Goal: Task Accomplishment & Management: Manage account settings

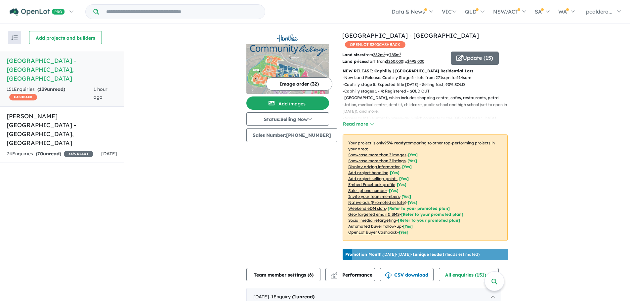
click at [36, 73] on h5 "Huntlee Estate - North Rothbury , NSW" at bounding box center [62, 69] width 111 height 27
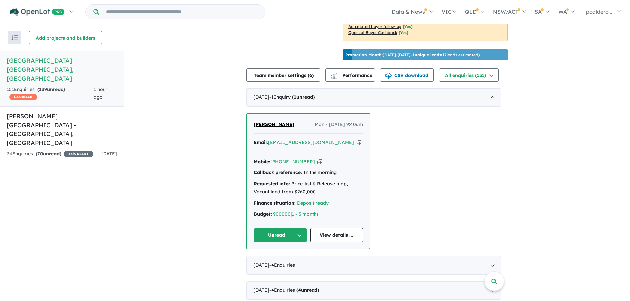
scroll to position [132, 0]
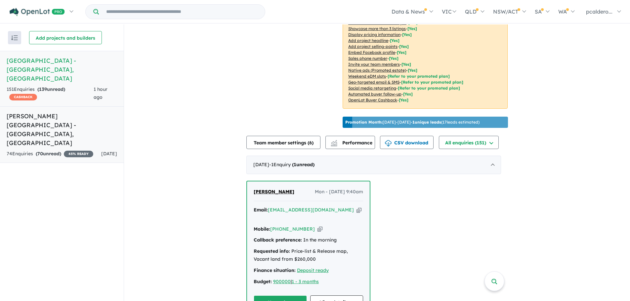
click at [51, 151] on strong "( 70 unread)" at bounding box center [48, 154] width 25 height 6
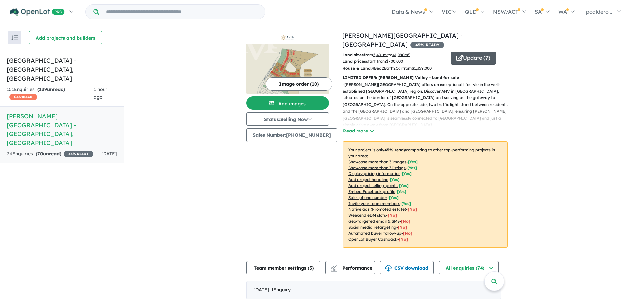
click at [475, 52] on button "Update ( 7 )" at bounding box center [473, 58] width 45 height 13
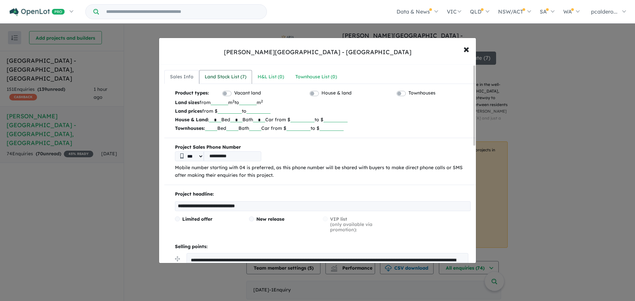
click at [230, 77] on div "Land Stock List ( 7 )" at bounding box center [226, 77] width 42 height 8
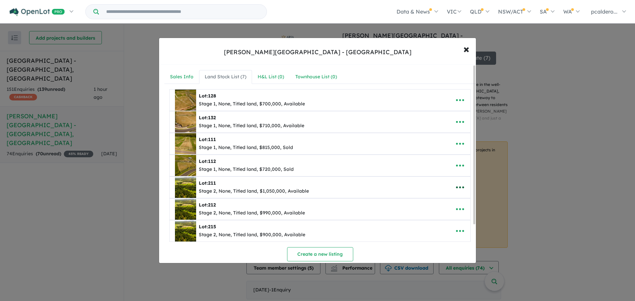
click at [456, 187] on icon "button" at bounding box center [460, 188] width 10 height 10
click at [435, 203] on link "Edit" at bounding box center [445, 203] width 49 height 15
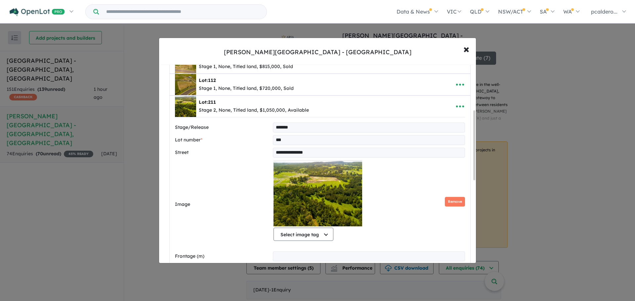
scroll to position [132, 0]
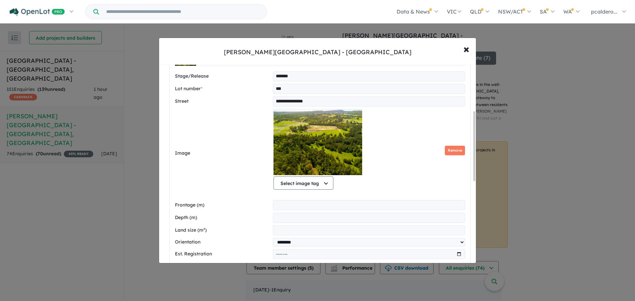
drag, startPoint x: 454, startPoint y: 152, endPoint x: 420, endPoint y: 150, distance: 33.9
click at [453, 152] on button "Remove" at bounding box center [455, 151] width 20 height 10
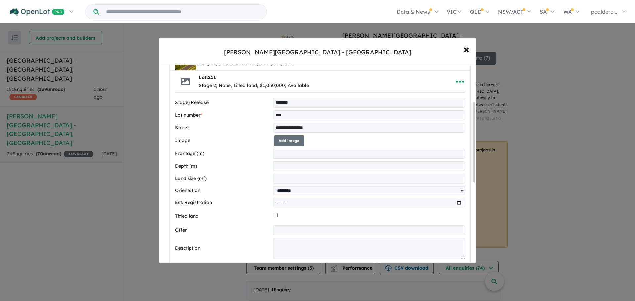
scroll to position [91, 0]
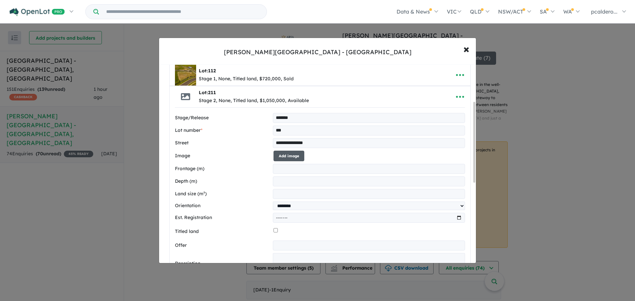
click at [288, 154] on button "Add image" at bounding box center [289, 156] width 31 height 11
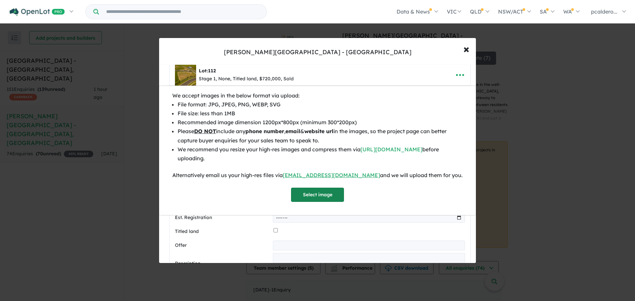
click at [325, 192] on button "Select image" at bounding box center [317, 195] width 53 height 14
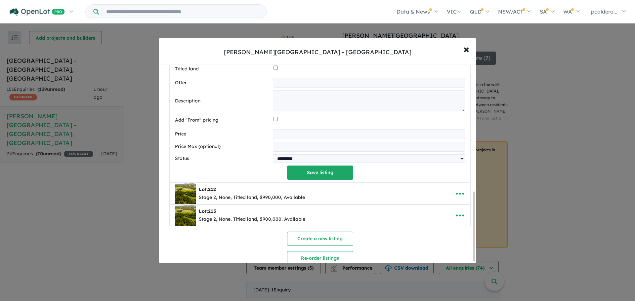
scroll to position [367, 0]
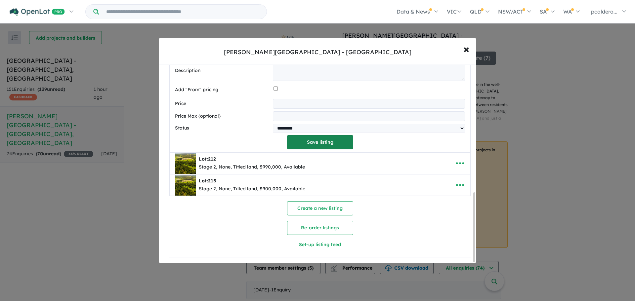
click at [323, 142] on button "Save listing" at bounding box center [320, 142] width 66 height 14
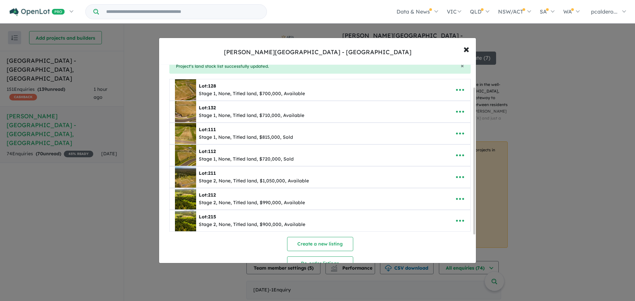
scroll to position [68, 0]
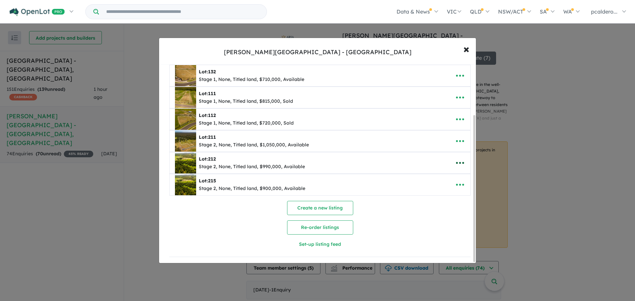
click at [460, 161] on icon "button" at bounding box center [460, 163] width 10 height 10
click at [432, 177] on link "Edit" at bounding box center [445, 179] width 49 height 15
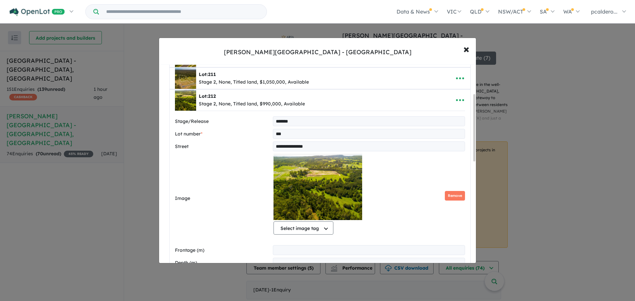
scroll to position [185, 0]
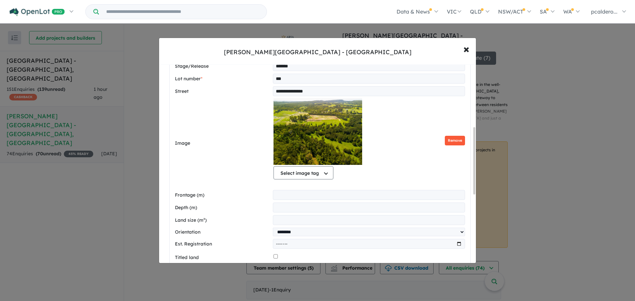
click at [454, 140] on button "Remove" at bounding box center [455, 141] width 20 height 10
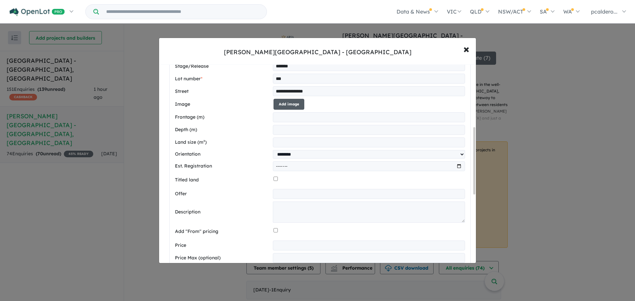
click at [293, 104] on button "Add image" at bounding box center [289, 104] width 31 height 11
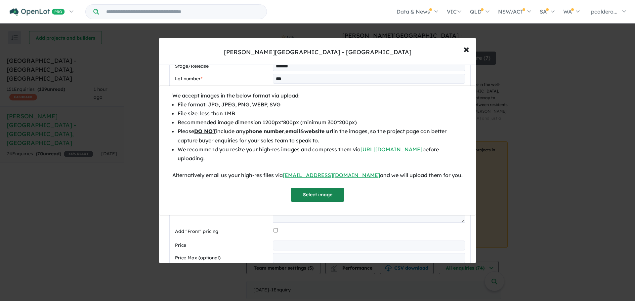
click at [319, 193] on button "Select image" at bounding box center [317, 195] width 53 height 14
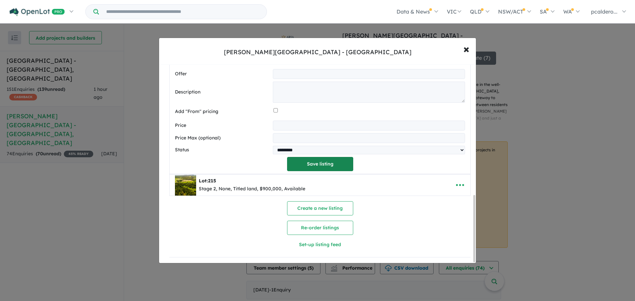
click at [323, 158] on button "Save listing" at bounding box center [320, 164] width 66 height 14
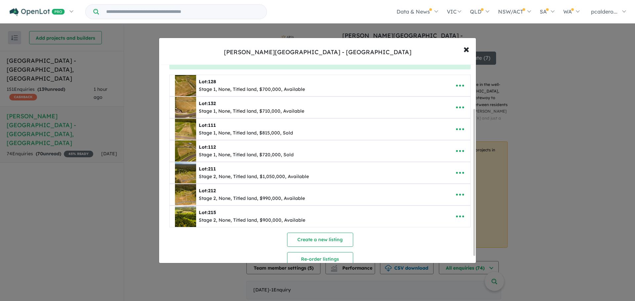
scroll to position [68, 0]
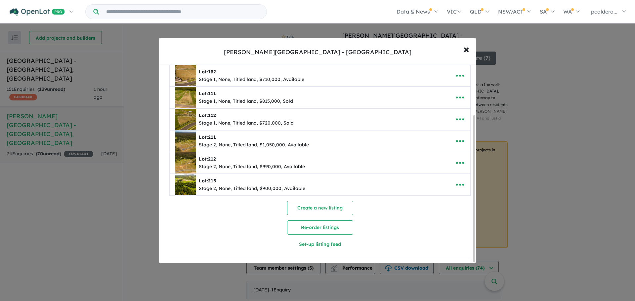
click at [275, 185] on div "Stage 2, None, Titled land, $900,000, Available" at bounding box center [252, 189] width 107 height 8
click at [460, 183] on icon "button" at bounding box center [460, 185] width 10 height 10
click at [433, 196] on link "Edit" at bounding box center [445, 201] width 49 height 15
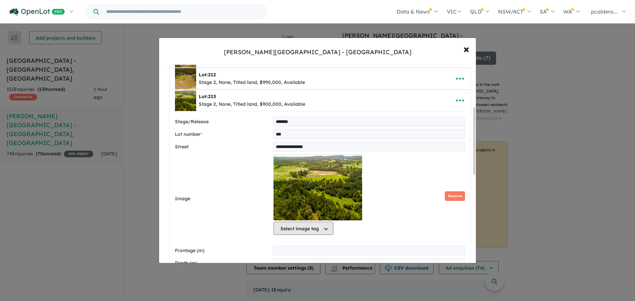
scroll to position [206, 0]
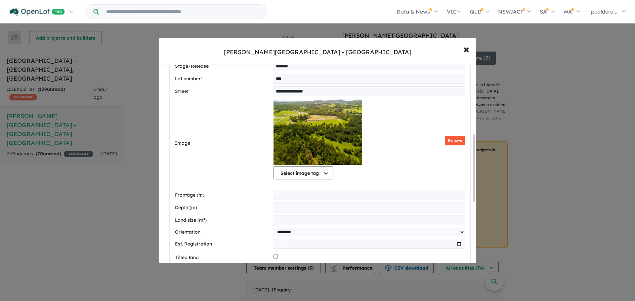
click at [456, 144] on button "Remove" at bounding box center [455, 141] width 20 height 10
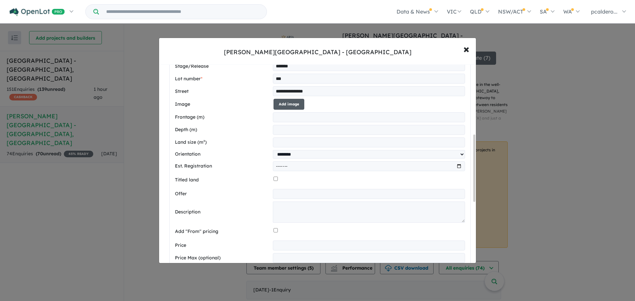
click at [292, 108] on button "Add image" at bounding box center [289, 104] width 31 height 11
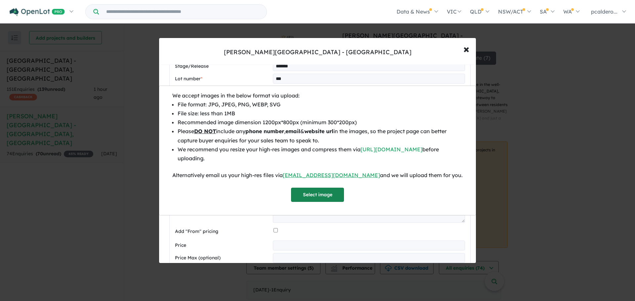
click at [337, 196] on button "Select image" at bounding box center [317, 195] width 53 height 14
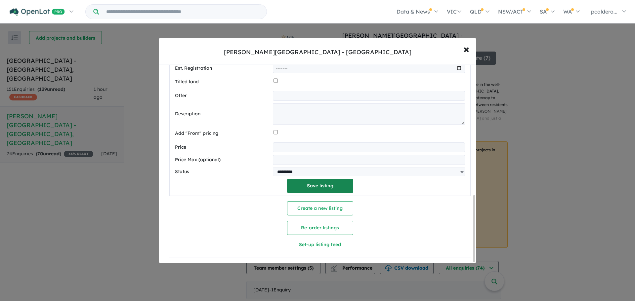
click at [326, 186] on button "Save listing" at bounding box center [320, 186] width 66 height 14
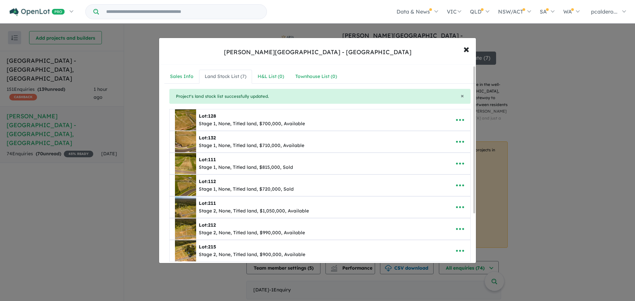
scroll to position [0, 0]
click at [458, 165] on icon "button" at bounding box center [460, 164] width 8 height 2
click at [363, 172] on div "Lot: 111 Stage 1, None, Titled land, $815,000, Sold" at bounding box center [310, 164] width 270 height 21
click at [178, 73] on div "Sales Info" at bounding box center [181, 77] width 23 height 8
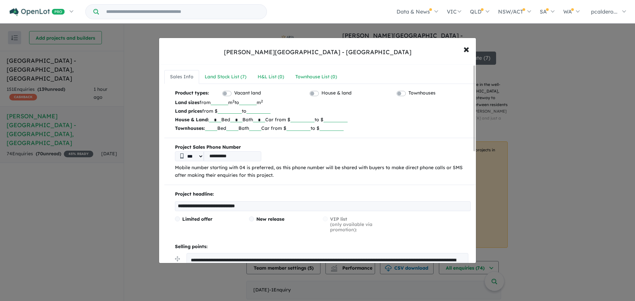
click at [256, 111] on input "number" at bounding box center [258, 110] width 24 height 7
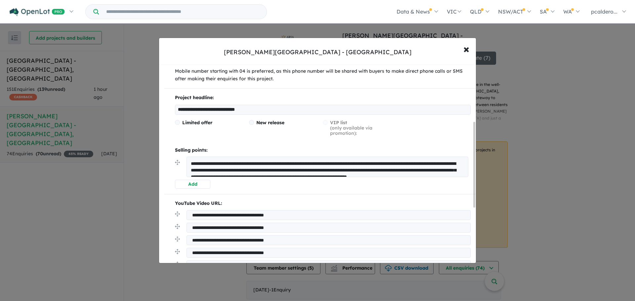
scroll to position [132, 0]
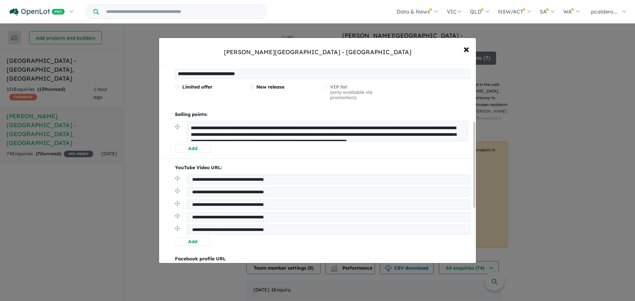
type input "*******"
drag, startPoint x: 307, startPoint y: 179, endPoint x: 186, endPoint y: 173, distance: 121.2
click at [186, 173] on div "**********" at bounding box center [319, 205] width 311 height 82
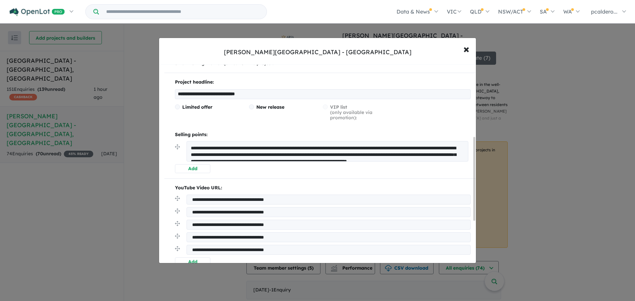
scroll to position [172, 0]
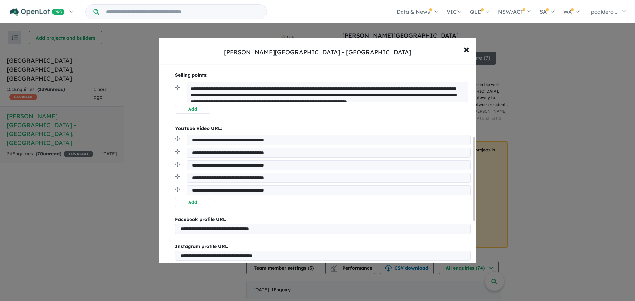
drag, startPoint x: 322, startPoint y: 93, endPoint x: 338, endPoint y: 121, distance: 32.3
click at [338, 121] on div "**********" at bounding box center [319, 138] width 311 height 440
click at [326, 88] on textarea "**********" at bounding box center [328, 92] width 282 height 21
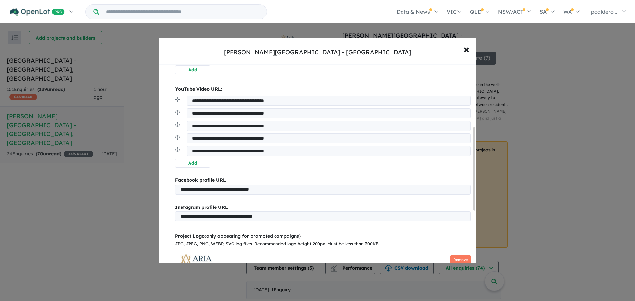
scroll to position [139, 0]
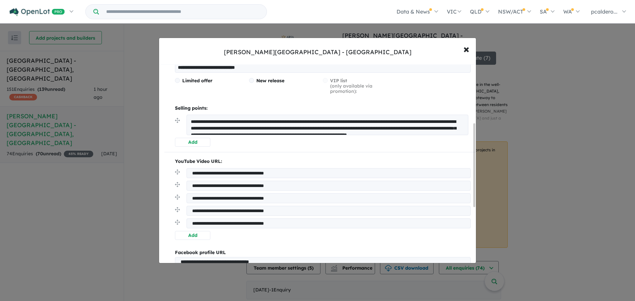
click at [456, 125] on textarea "**********" at bounding box center [328, 125] width 282 height 21
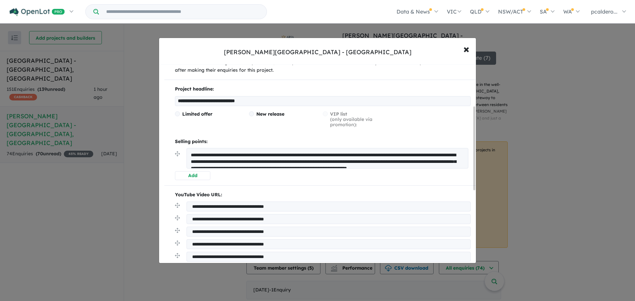
scroll to position [106, 0]
click at [363, 156] on textarea "**********" at bounding box center [328, 158] width 282 height 21
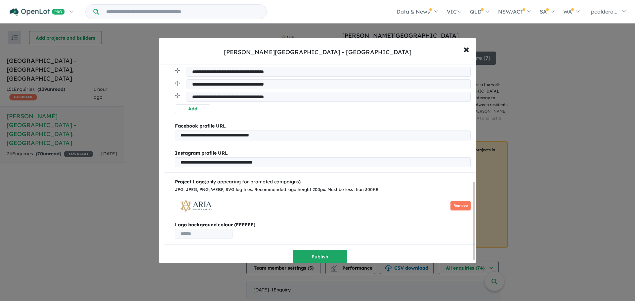
scroll to position [303, 0]
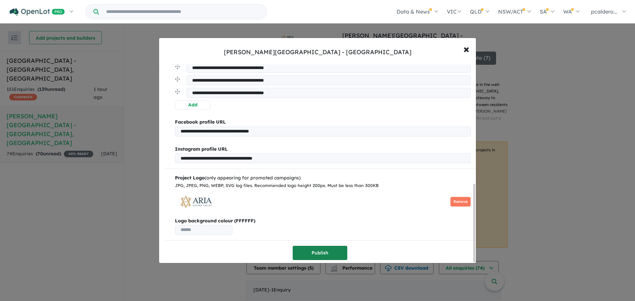
type textarea "**********"
click at [313, 250] on button "Publish" at bounding box center [320, 253] width 55 height 14
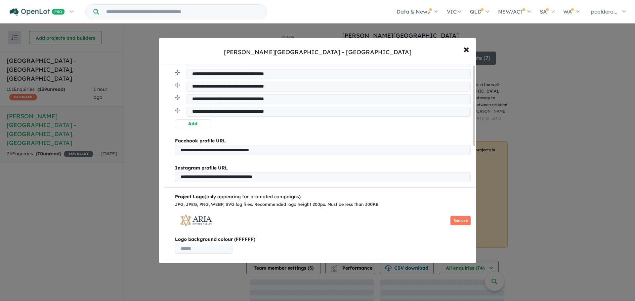
scroll to position [0, 0]
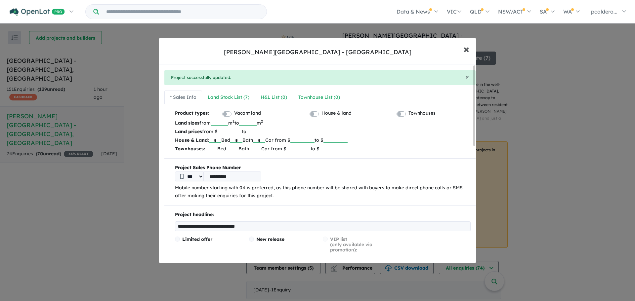
click at [468, 49] on span "×" at bounding box center [467, 49] width 6 height 14
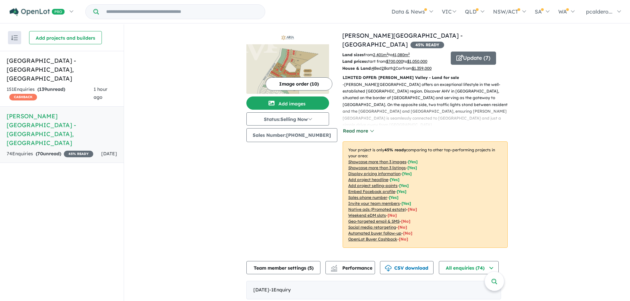
click at [365, 127] on button "Read more" at bounding box center [358, 131] width 31 height 8
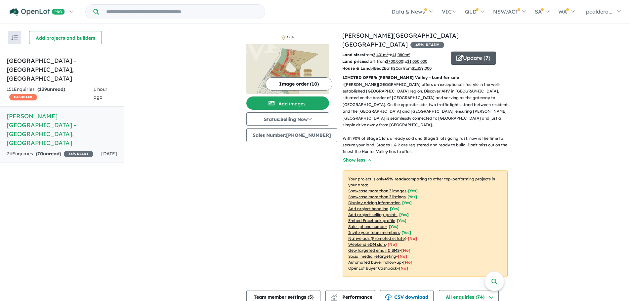
click at [467, 52] on button "Update ( 7 )" at bounding box center [473, 58] width 45 height 13
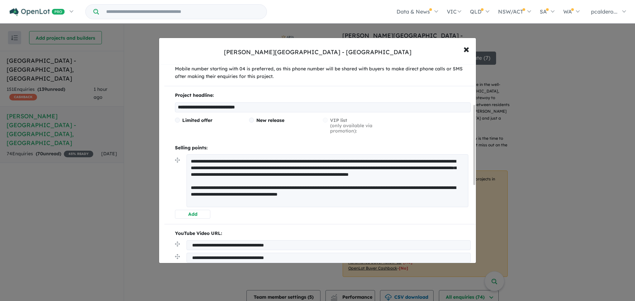
scroll to position [99, 0]
drag, startPoint x: 191, startPoint y: 194, endPoint x: 237, endPoint y: 193, distance: 45.3
click at [237, 193] on textarea "**********" at bounding box center [328, 180] width 282 height 53
click at [250, 195] on textarea "**********" at bounding box center [328, 180] width 282 height 53
click at [236, 194] on textarea "**********" at bounding box center [328, 180] width 282 height 53
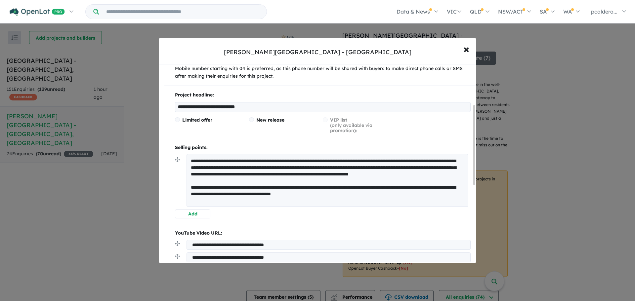
drag, startPoint x: 412, startPoint y: 203, endPoint x: 179, endPoint y: 153, distance: 238.8
click at [179, 151] on div "**********" at bounding box center [319, 154] width 311 height 127
paste textarea "**********"
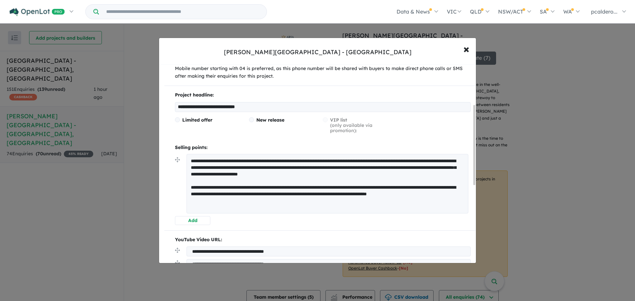
click at [332, 174] on textarea "**********" at bounding box center [328, 184] width 282 height 60
drag, startPoint x: 272, startPoint y: 202, endPoint x: 277, endPoint y: 199, distance: 5.4
click at [273, 201] on textarea "**********" at bounding box center [328, 184] width 282 height 60
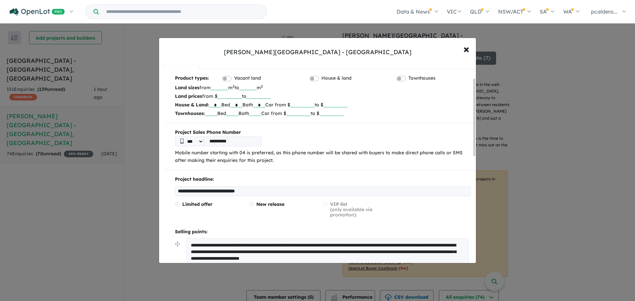
scroll to position [0, 0]
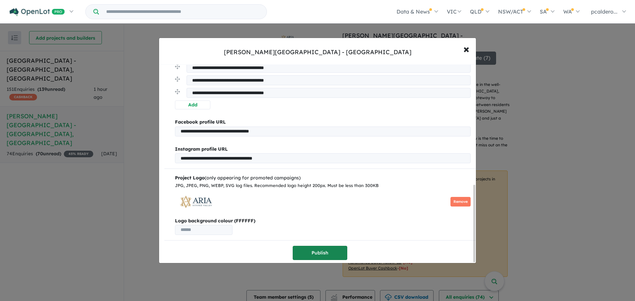
type textarea "**********"
click at [321, 247] on button "Publish" at bounding box center [320, 253] width 55 height 14
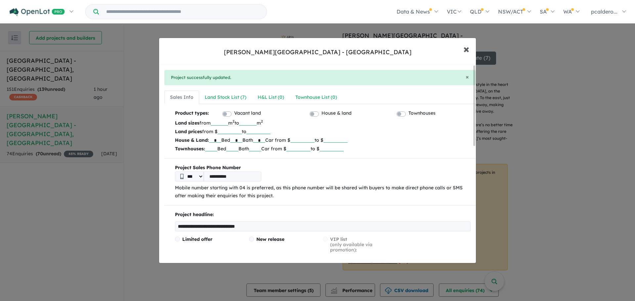
click at [467, 50] on span "×" at bounding box center [467, 49] width 6 height 14
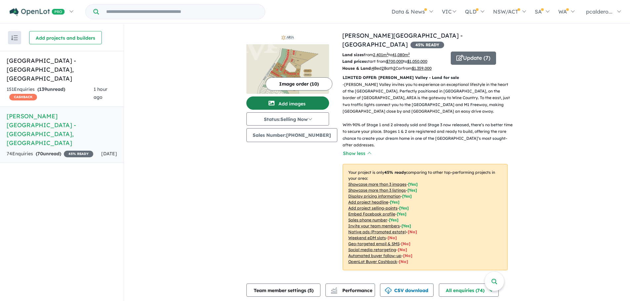
click at [299, 103] on button "Add images" at bounding box center [287, 103] width 83 height 13
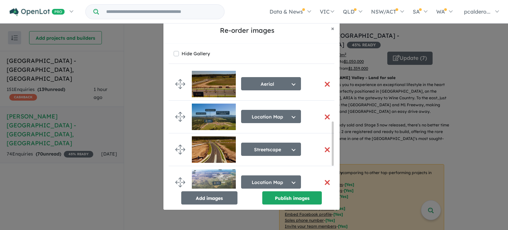
scroll to position [204, 0]
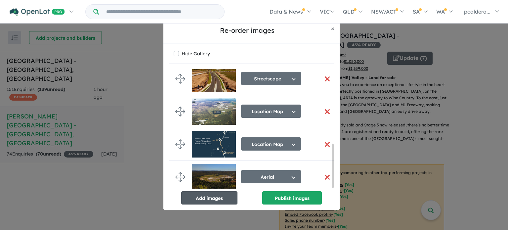
click at [218, 198] on button "Add images" at bounding box center [209, 197] width 56 height 13
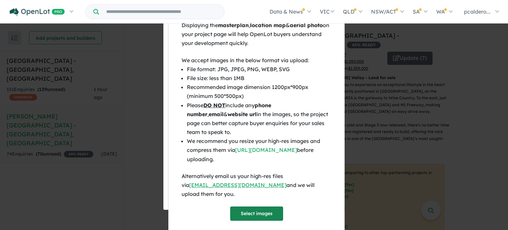
click at [264, 206] on button "Select images" at bounding box center [256, 213] width 53 height 14
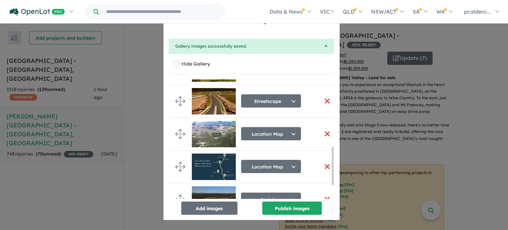
scroll to position [250, 0]
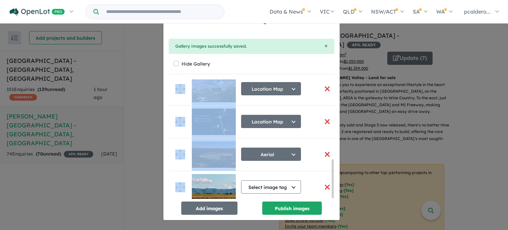
drag, startPoint x: 179, startPoint y: 180, endPoint x: 173, endPoint y: 87, distance: 92.5
click at [173, 87] on ul "Masterplan Select image tag Aerial Location Map Masterplan Lifestyle Amenities …" at bounding box center [254, 17] width 171 height 374
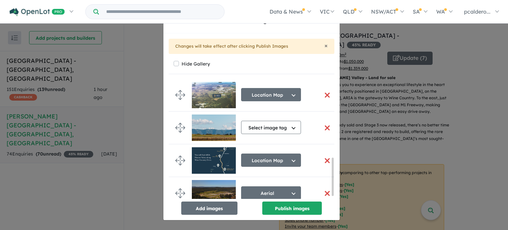
scroll to position [216, 0]
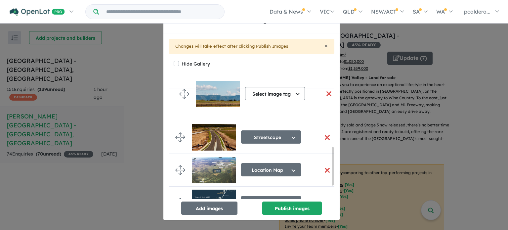
drag, startPoint x: 178, startPoint y: 157, endPoint x: 182, endPoint y: 94, distance: 63.3
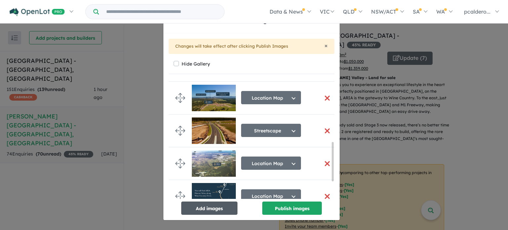
scroll to position [168, 0]
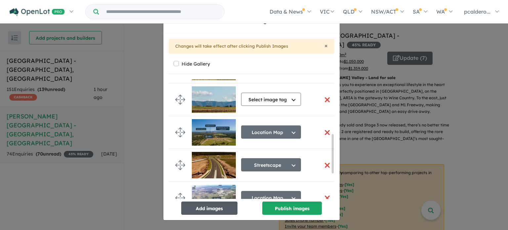
click at [215, 208] on button "Add images" at bounding box center [209, 207] width 56 height 13
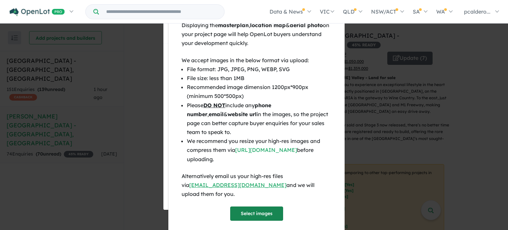
click at [259, 206] on button "Select images" at bounding box center [256, 213] width 53 height 14
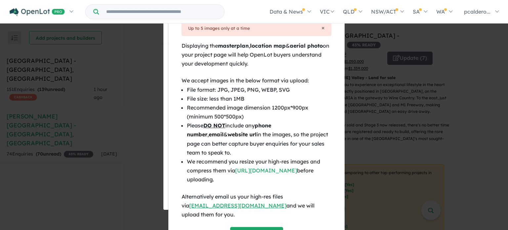
scroll to position [25, 0]
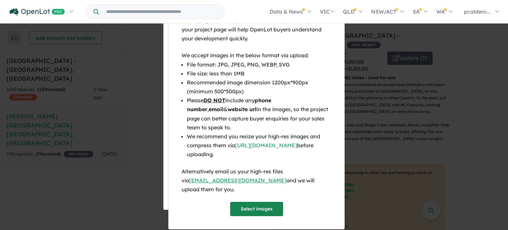
click at [254, 202] on button "Select images" at bounding box center [256, 209] width 53 height 14
click at [275, 206] on button "Select images" at bounding box center [256, 209] width 53 height 14
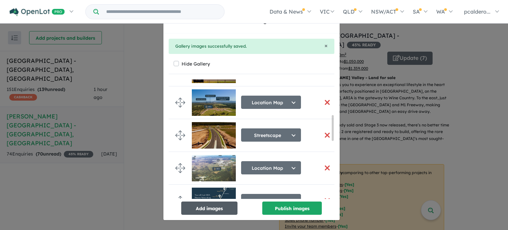
click at [208, 209] on button "Add images" at bounding box center [209, 207] width 56 height 13
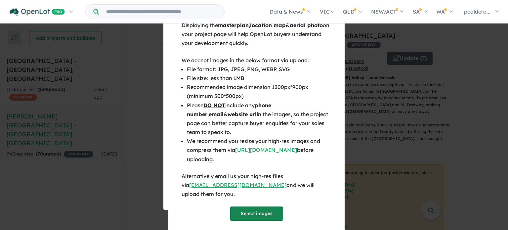
click at [273, 210] on button "Select images" at bounding box center [256, 213] width 53 height 14
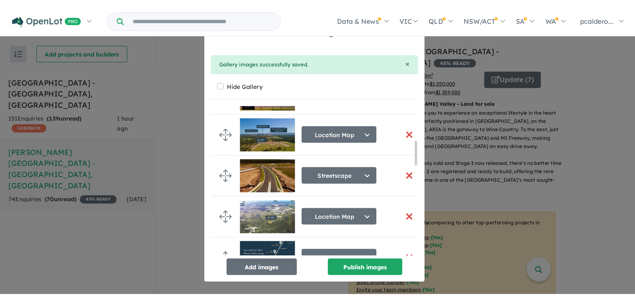
scroll to position [168, 0]
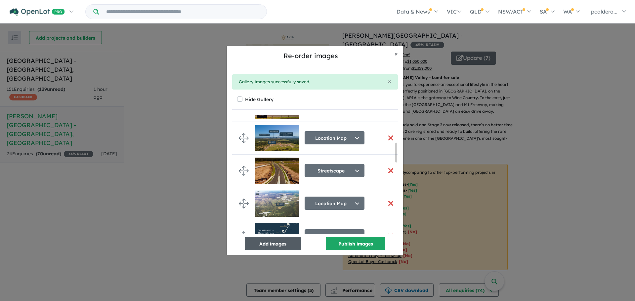
click at [266, 239] on button "Add images" at bounding box center [273, 243] width 56 height 13
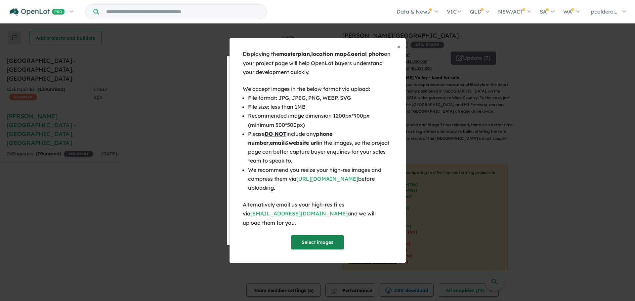
click at [325, 239] on button "Select images" at bounding box center [317, 243] width 53 height 14
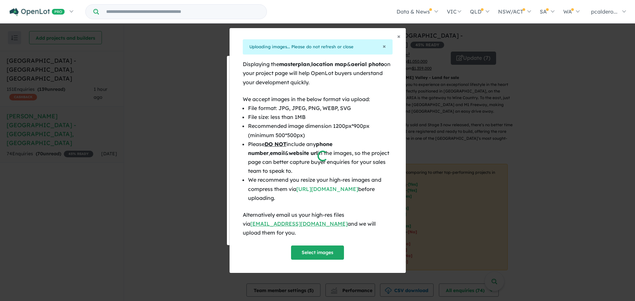
drag, startPoint x: 334, startPoint y: 249, endPoint x: 392, endPoint y: 246, distance: 58.3
click at [393, 247] on div at bounding box center [317, 150] width 635 height 301
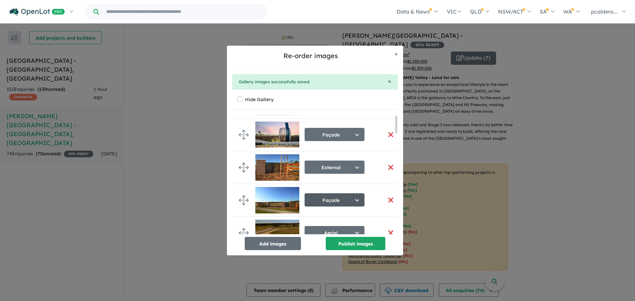
scroll to position [66, 0]
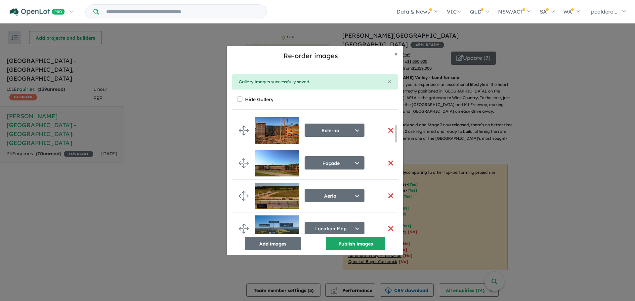
click at [387, 130] on button "button" at bounding box center [391, 130] width 14 height 14
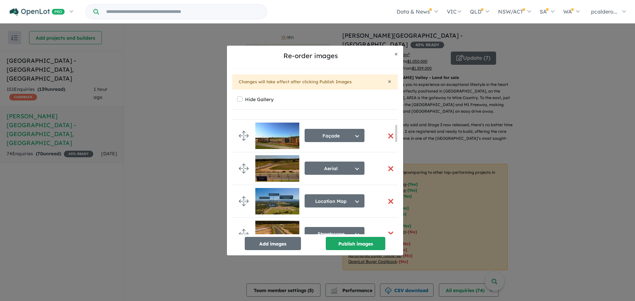
click at [389, 167] on button "button" at bounding box center [391, 169] width 14 height 14
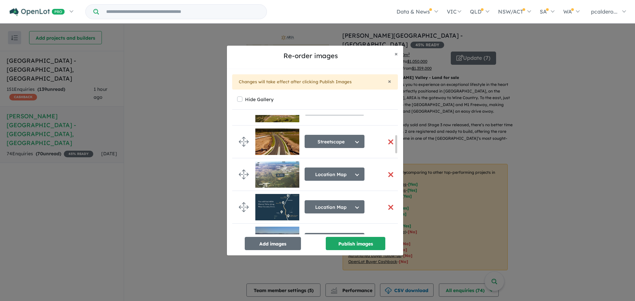
scroll to position [132, 0]
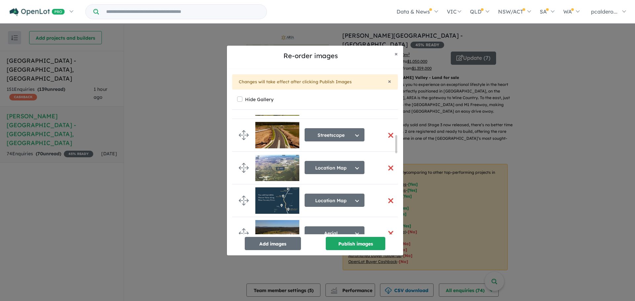
click at [387, 134] on button "button" at bounding box center [391, 135] width 14 height 14
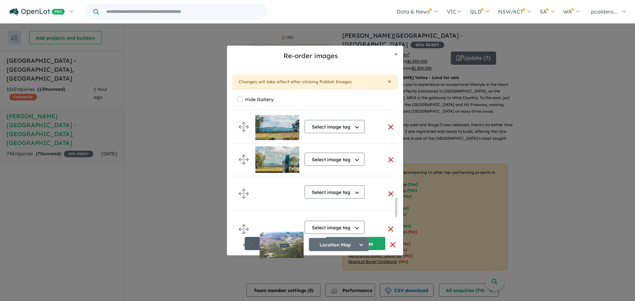
scroll to position [604, 0]
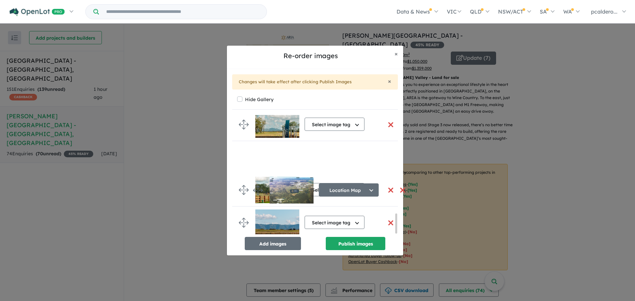
drag, startPoint x: 243, startPoint y: 166, endPoint x: 256, endPoint y: 188, distance: 25.1
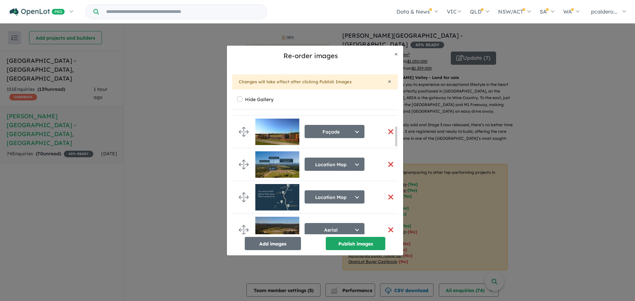
scroll to position [66, 0]
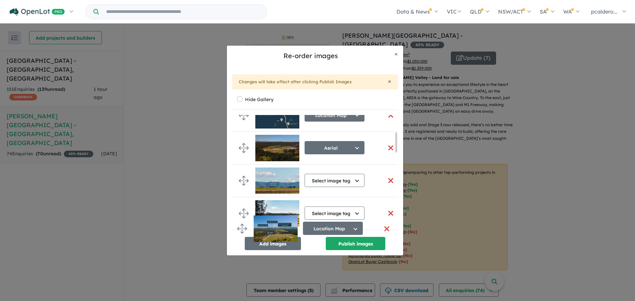
drag, startPoint x: 241, startPoint y: 202, endPoint x: 240, endPoint y: 226, distance: 23.5
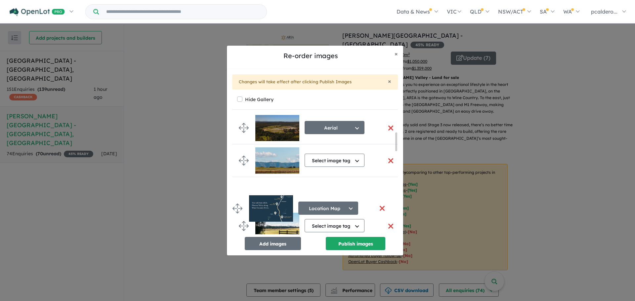
drag, startPoint x: 245, startPoint y: 122, endPoint x: 240, endPoint y: 213, distance: 91.1
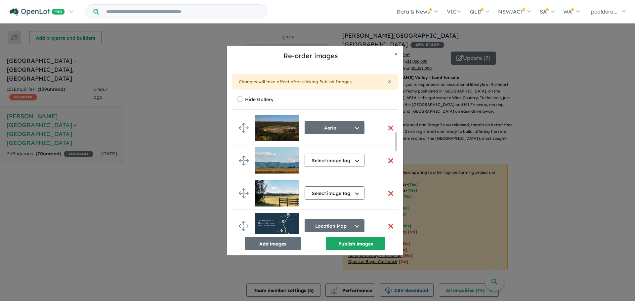
scroll to position [108, 0]
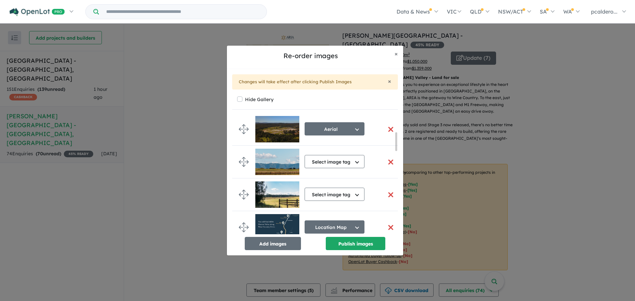
click at [388, 127] on button "button" at bounding box center [391, 129] width 14 height 14
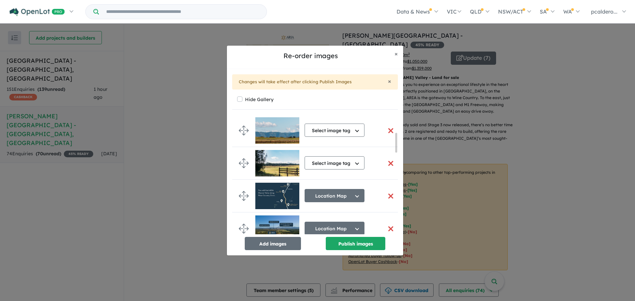
scroll to position [99, 0]
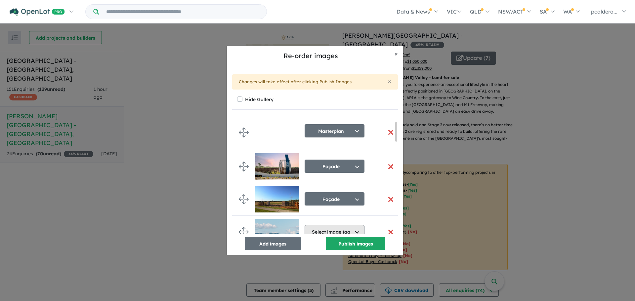
scroll to position [38, 0]
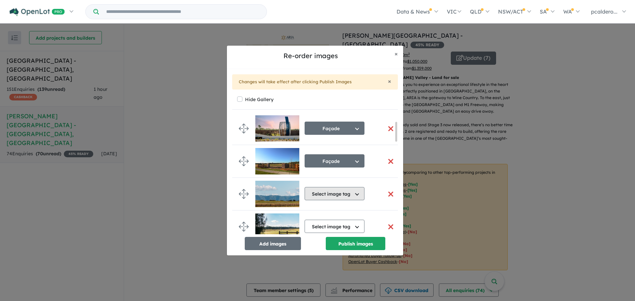
click at [355, 195] on button "Select image tag" at bounding box center [335, 193] width 60 height 13
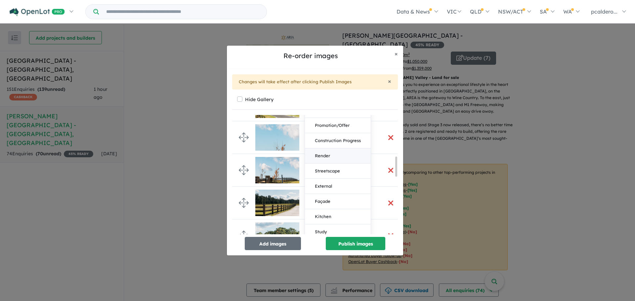
scroll to position [270, 0]
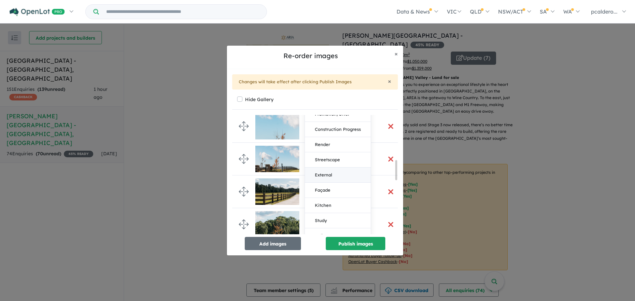
click at [331, 176] on button "External" at bounding box center [338, 175] width 66 height 15
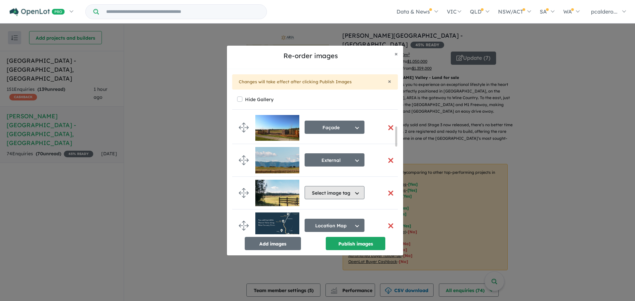
scroll to position [66, 0]
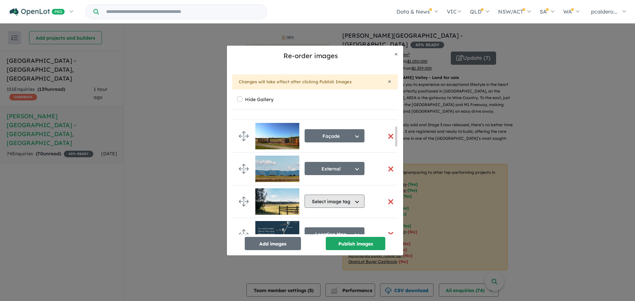
click at [349, 201] on button "Select image tag" at bounding box center [335, 201] width 60 height 13
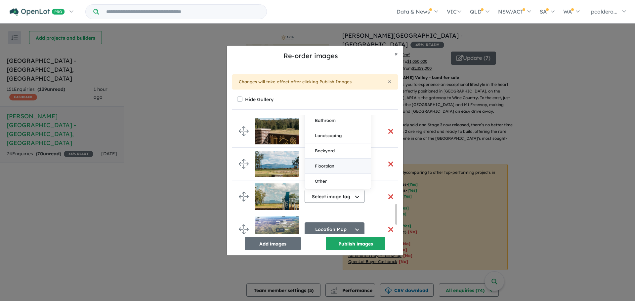
scroll to position [529, 0]
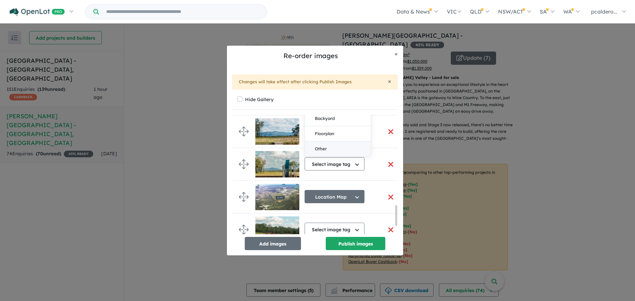
click at [324, 148] on button "Other" at bounding box center [338, 149] width 66 height 15
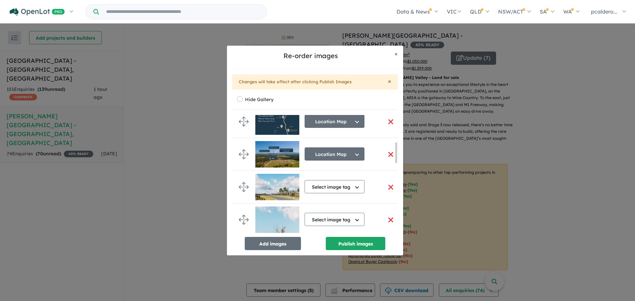
scroll to position [191, 0]
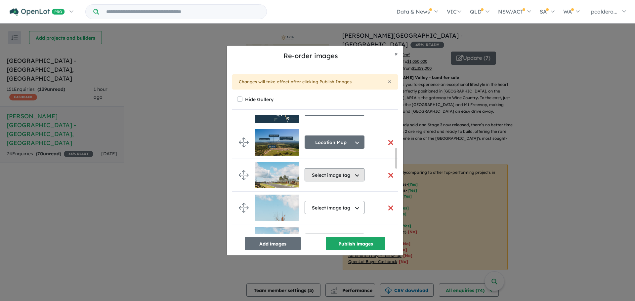
click at [347, 178] on button "Select image tag" at bounding box center [335, 174] width 60 height 13
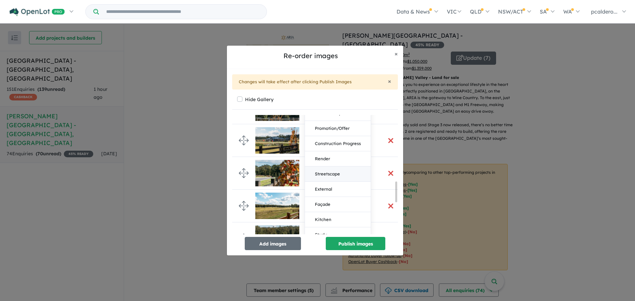
click at [331, 170] on button "Streetscape" at bounding box center [338, 174] width 66 height 15
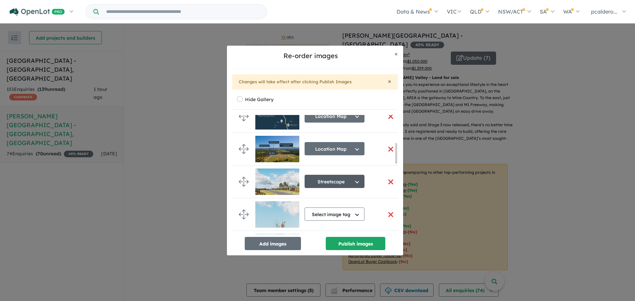
scroll to position [223, 0]
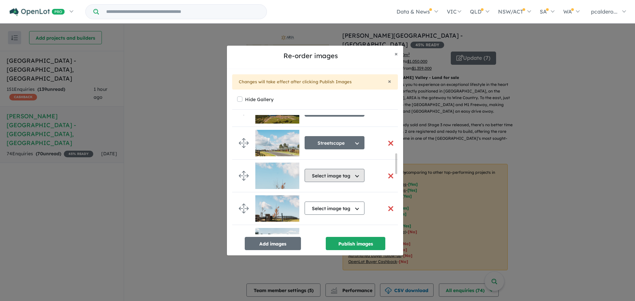
click at [359, 178] on button "Select image tag" at bounding box center [335, 175] width 60 height 13
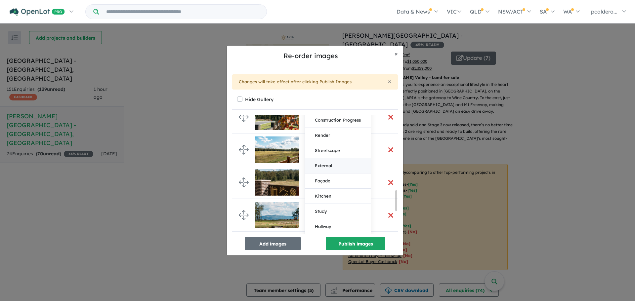
scroll to position [454, 0]
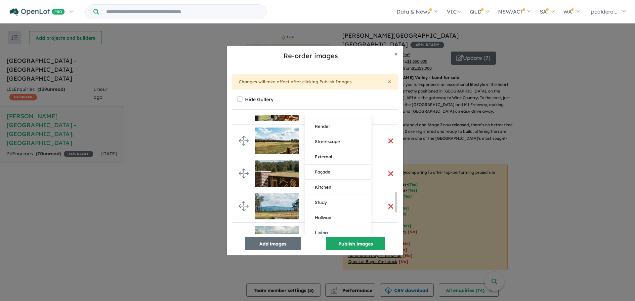
click at [330, 156] on button "External" at bounding box center [338, 157] width 66 height 15
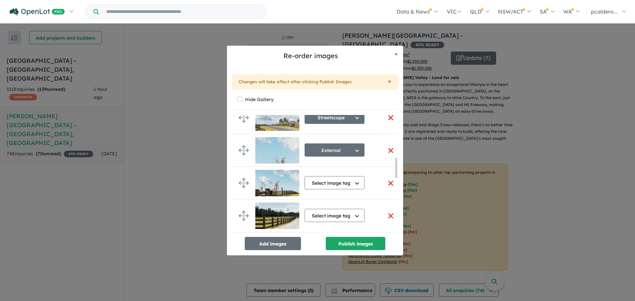
scroll to position [255, 0]
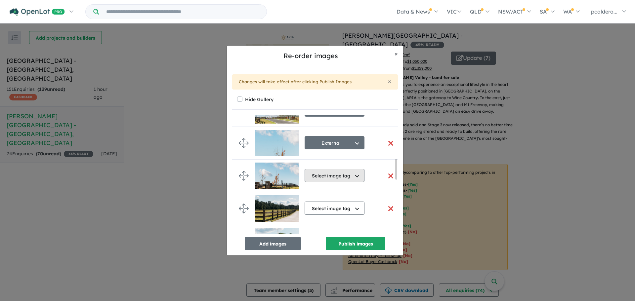
click at [353, 177] on button "Select image tag" at bounding box center [335, 175] width 60 height 13
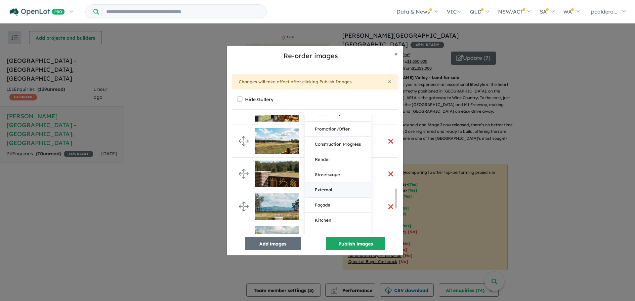
click at [328, 192] on button "External" at bounding box center [338, 190] width 66 height 15
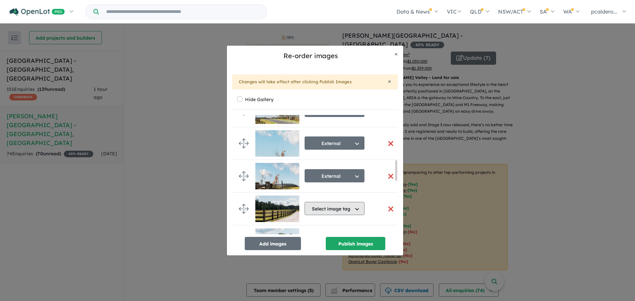
scroll to position [288, 0]
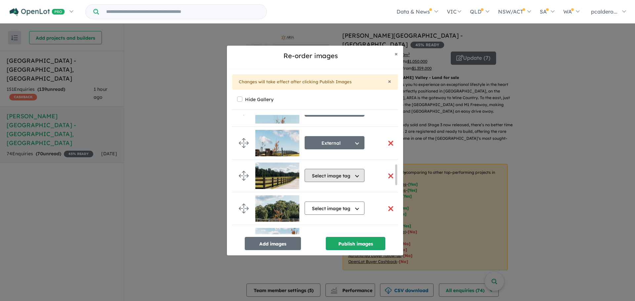
click at [351, 178] on button "Select image tag" at bounding box center [335, 175] width 60 height 13
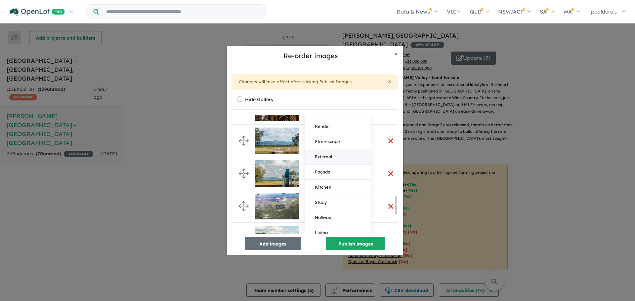
click at [326, 157] on button "External" at bounding box center [338, 157] width 66 height 15
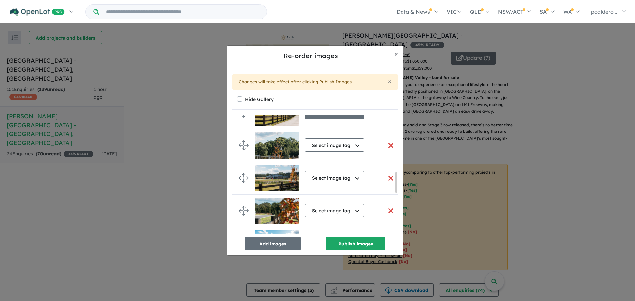
scroll to position [354, 0]
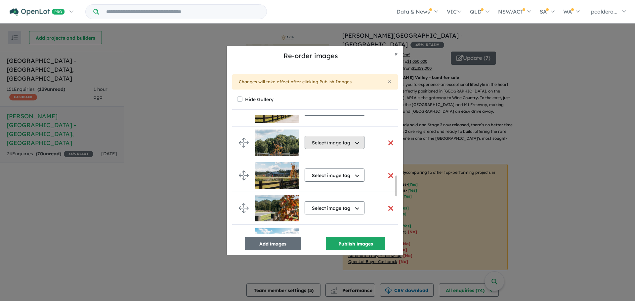
click at [354, 143] on button "Select image tag" at bounding box center [335, 142] width 60 height 13
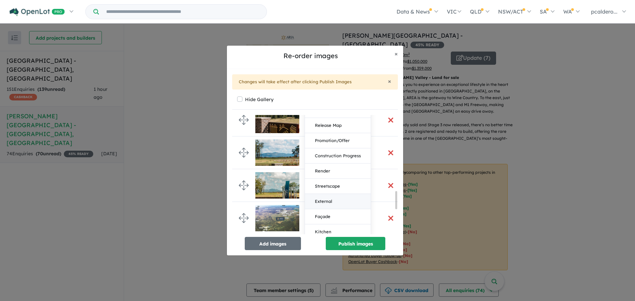
scroll to position [519, 0]
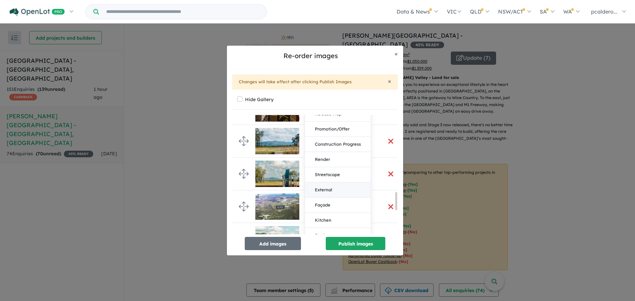
click at [330, 190] on button "External" at bounding box center [338, 190] width 66 height 15
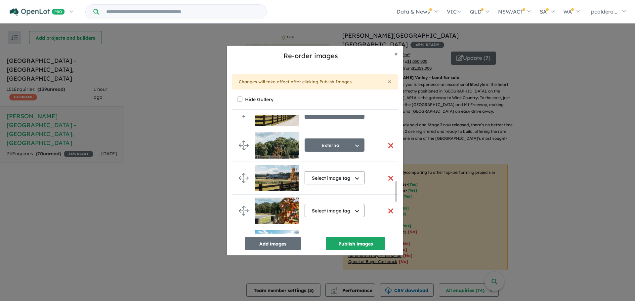
scroll to position [387, 0]
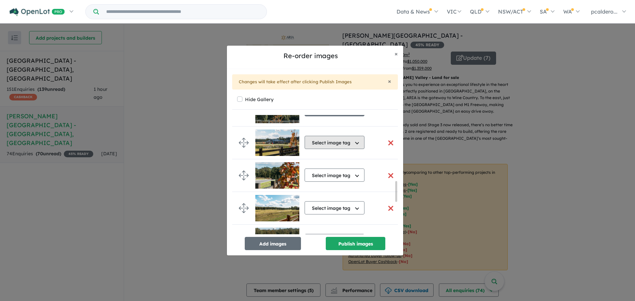
click at [356, 142] on button "Select image tag" at bounding box center [335, 142] width 60 height 13
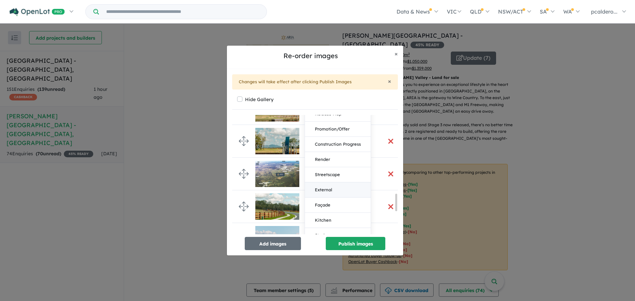
click at [330, 191] on button "External" at bounding box center [338, 190] width 66 height 15
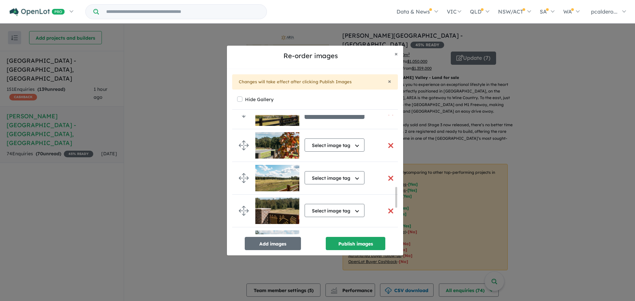
scroll to position [420, 0]
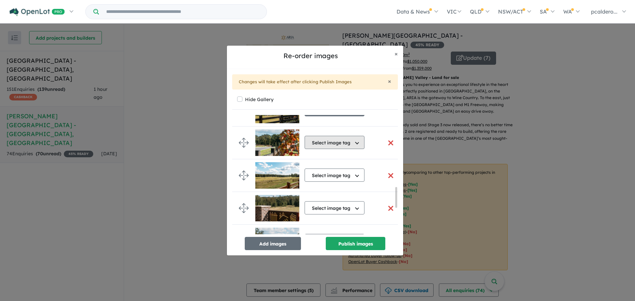
click at [344, 145] on button "Select image tag" at bounding box center [335, 142] width 60 height 13
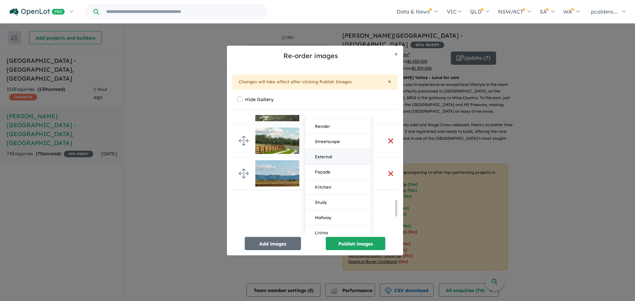
click at [323, 156] on button "External" at bounding box center [338, 157] width 66 height 15
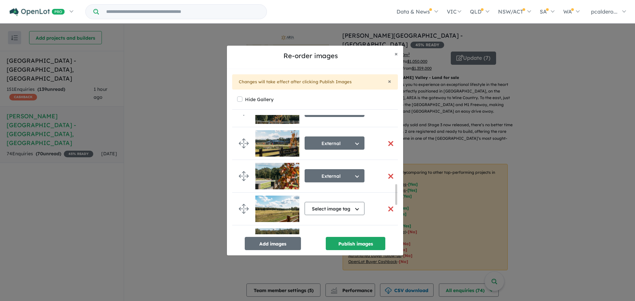
scroll to position [419, 0]
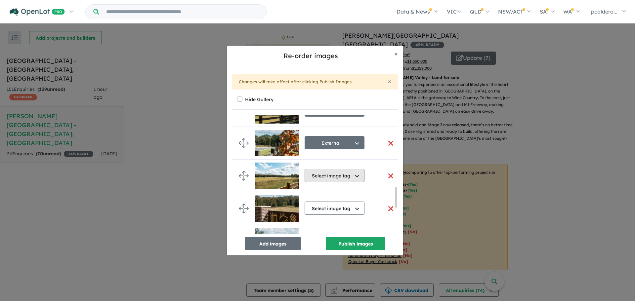
click at [344, 179] on button "Select image tag" at bounding box center [335, 175] width 60 height 13
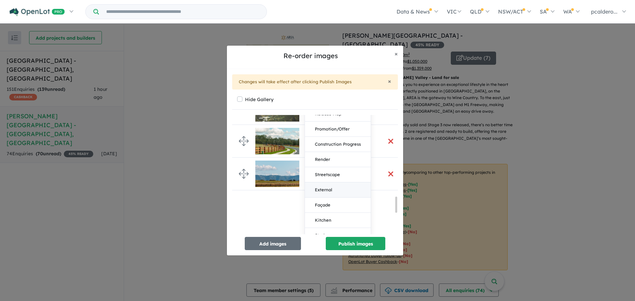
click at [330, 195] on button "External" at bounding box center [338, 190] width 66 height 15
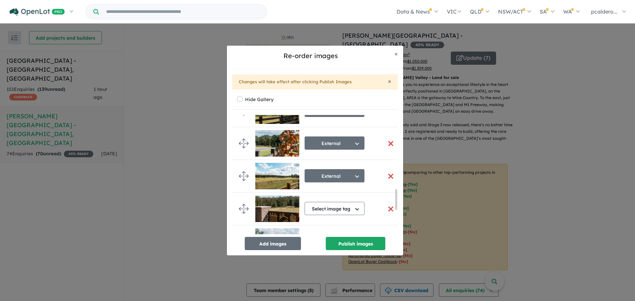
scroll to position [485, 0]
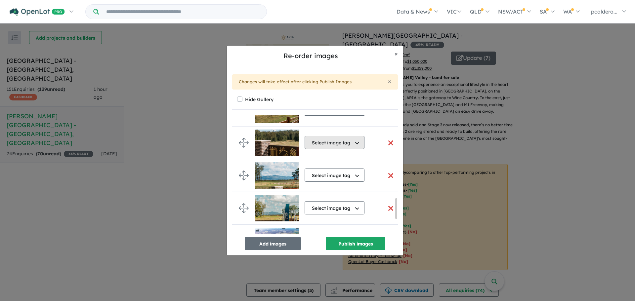
click at [334, 146] on button "Select image tag" at bounding box center [335, 142] width 60 height 13
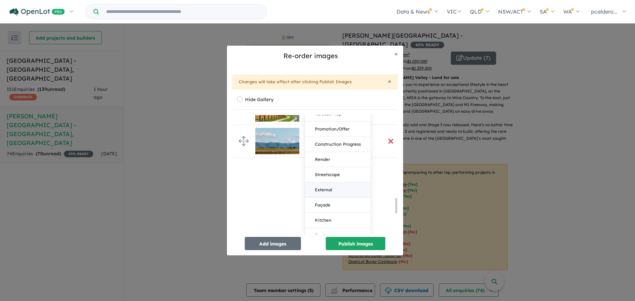
click at [330, 192] on button "External" at bounding box center [338, 190] width 66 height 15
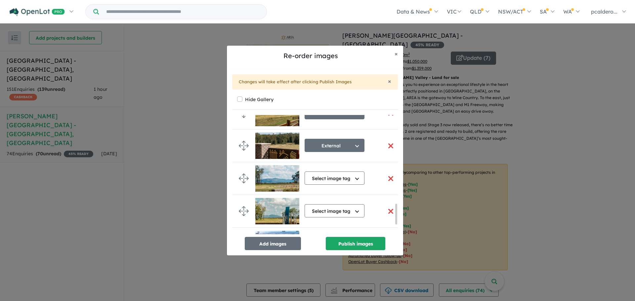
scroll to position [518, 0]
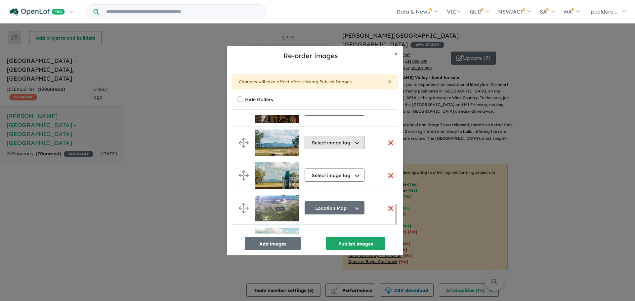
click at [341, 143] on button "Select image tag" at bounding box center [335, 142] width 60 height 13
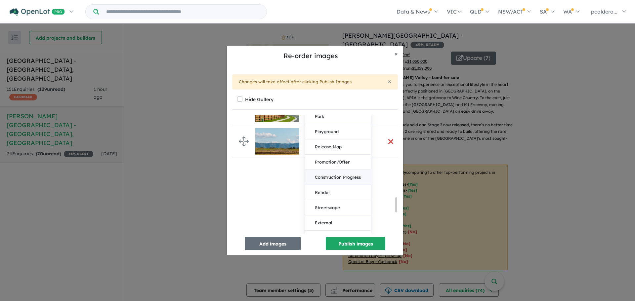
scroll to position [683, 0]
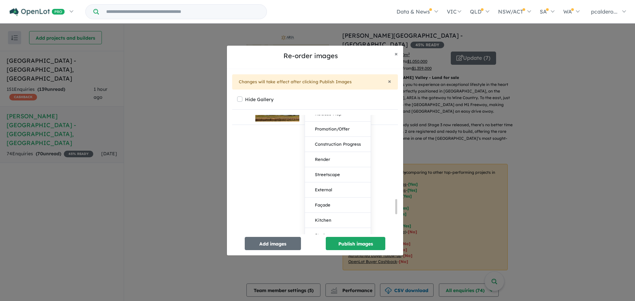
click at [330, 187] on button "External" at bounding box center [338, 190] width 66 height 15
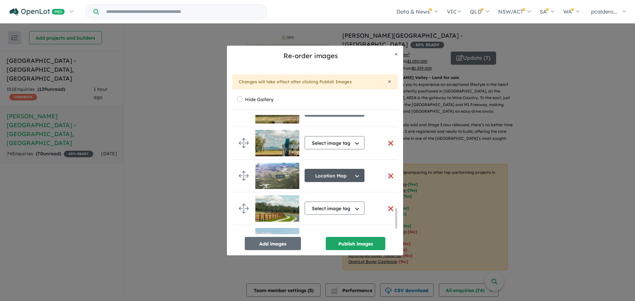
scroll to position [551, 0]
click at [346, 146] on button "Select image tag" at bounding box center [335, 142] width 60 height 13
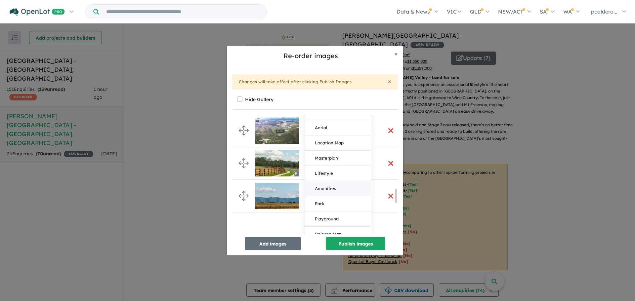
scroll to position [584, 0]
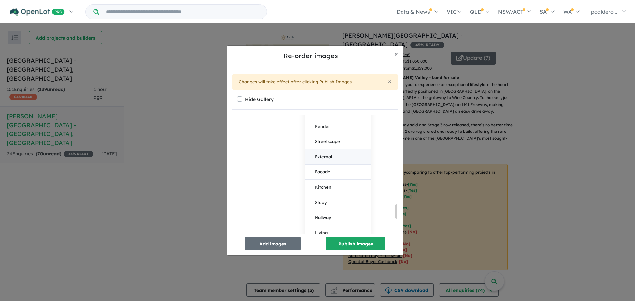
click at [324, 153] on button "External" at bounding box center [338, 157] width 66 height 15
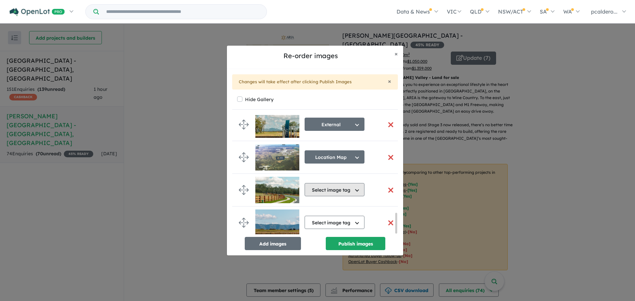
scroll to position [571, 0]
click at [348, 188] on button "Select image tag" at bounding box center [335, 189] width 60 height 13
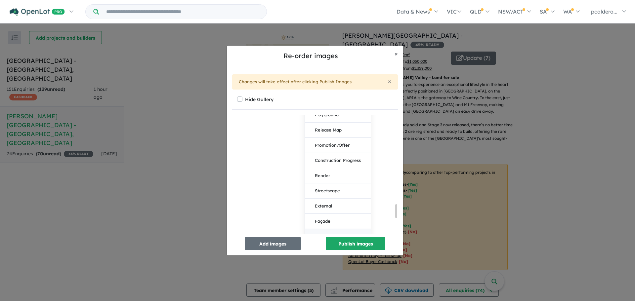
scroll to position [803, 0]
click at [331, 154] on button "Streetscape" at bounding box center [338, 153] width 66 height 15
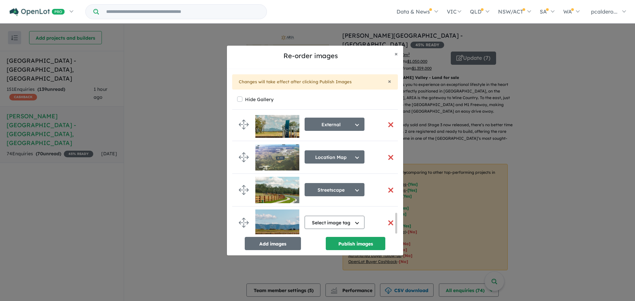
scroll to position [571, 0]
click at [352, 222] on button "Select image tag" at bounding box center [335, 222] width 60 height 13
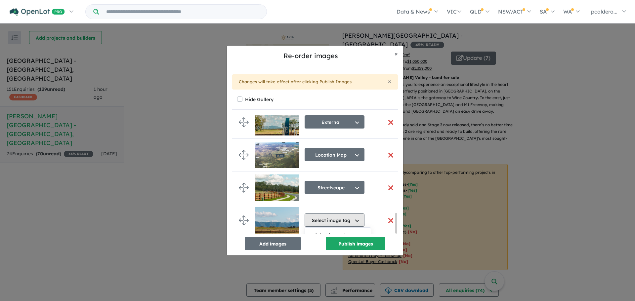
click at [352, 221] on button "Select image tag" at bounding box center [335, 220] width 60 height 13
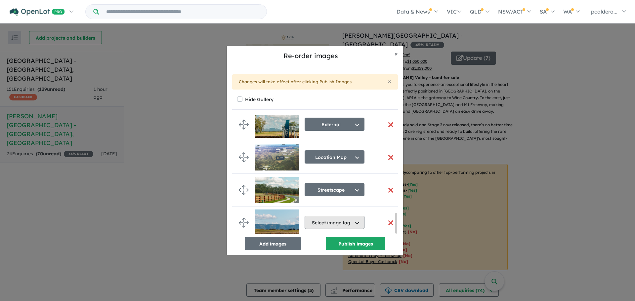
click at [350, 217] on button "Select image tag" at bounding box center [335, 222] width 60 height 13
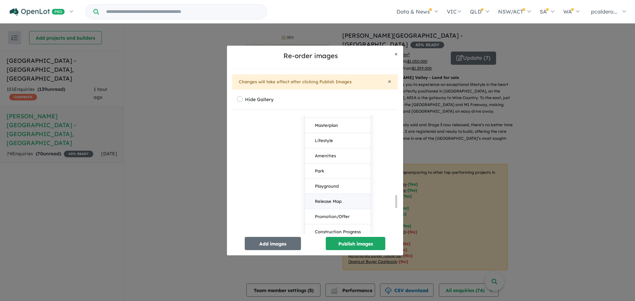
scroll to position [736, 0]
click at [329, 198] on button "External" at bounding box center [338, 201] width 66 height 15
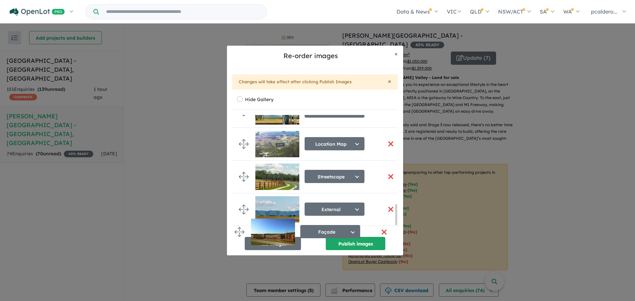
scroll to position [564, 0]
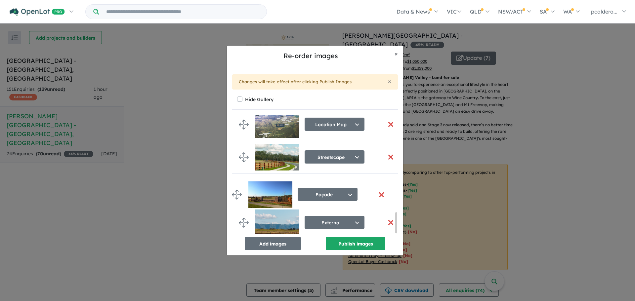
drag, startPoint x: 244, startPoint y: 162, endPoint x: 237, endPoint y: 192, distance: 30.2
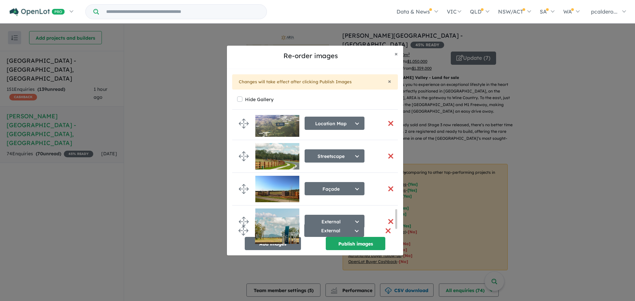
scroll to position [592, 0]
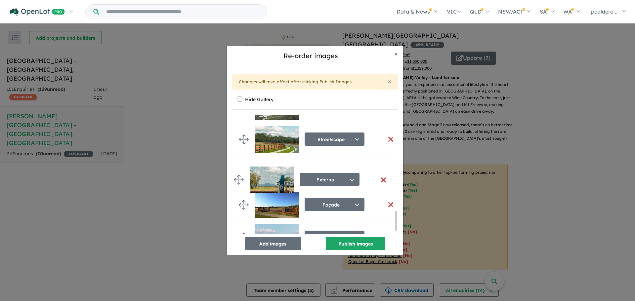
drag, startPoint x: 244, startPoint y: 149, endPoint x: 239, endPoint y: 178, distance: 29.5
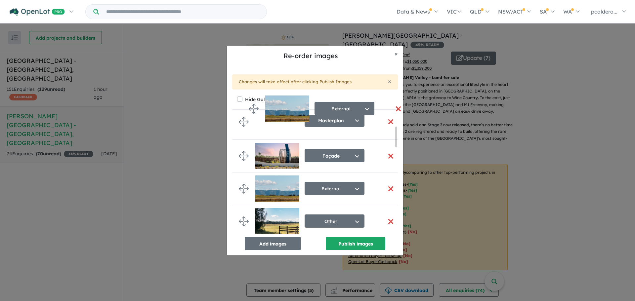
scroll to position [16, 0]
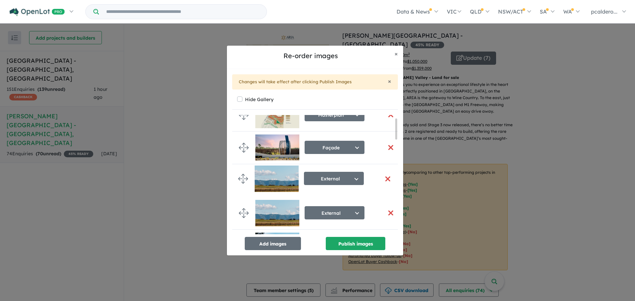
drag, startPoint x: 243, startPoint y: 218, endPoint x: 243, endPoint y: 179, distance: 39.7
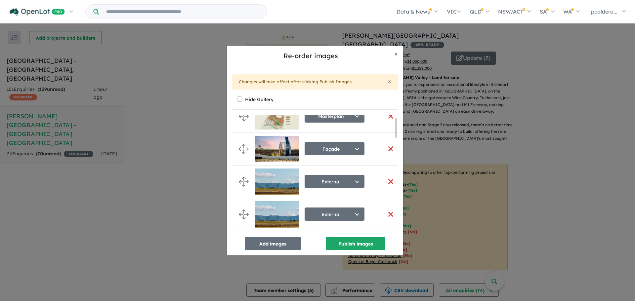
click at [387, 181] on button "button" at bounding box center [391, 182] width 14 height 14
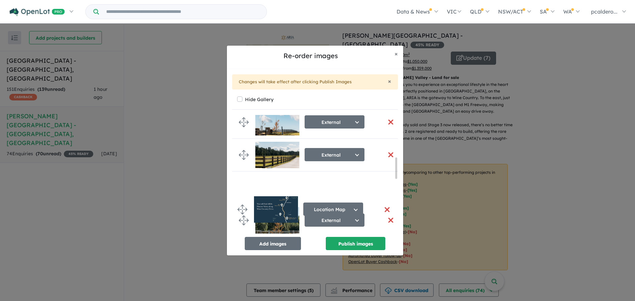
scroll to position [242, 0]
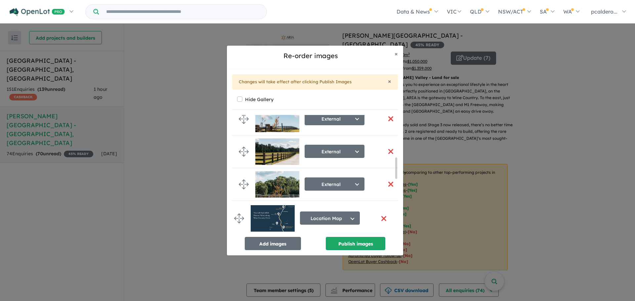
drag, startPoint x: 242, startPoint y: 181, endPoint x: 237, endPoint y: 217, distance: 36.4
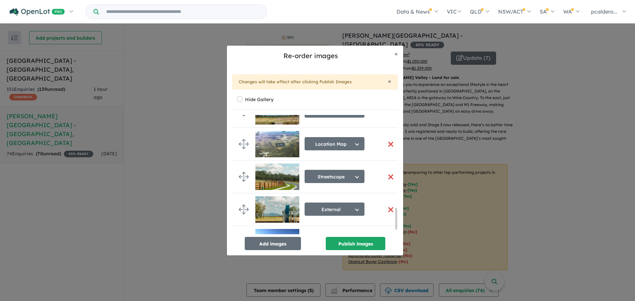
scroll to position [541, 0]
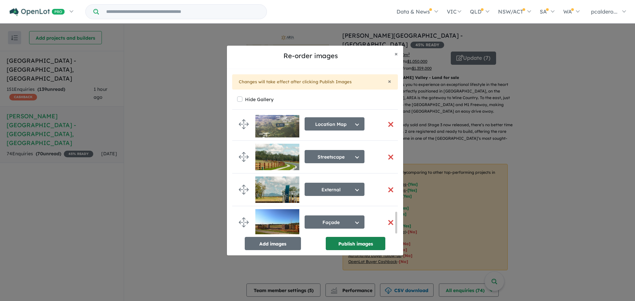
click at [365, 246] on button "Publish images" at bounding box center [356, 243] width 60 height 13
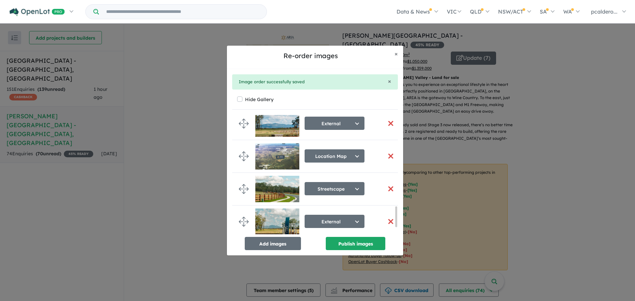
scroll to position [538, 0]
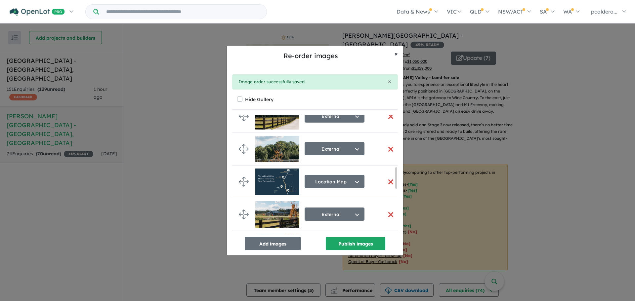
click at [395, 50] on span "×" at bounding box center [396, 54] width 3 height 8
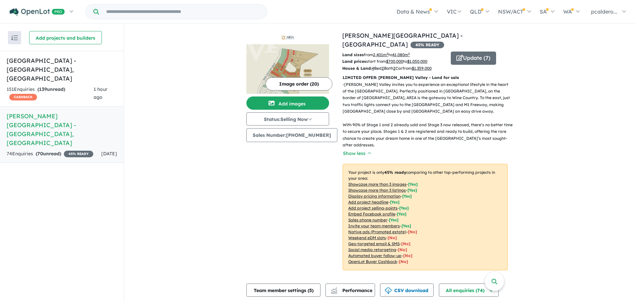
scroll to position [297, 0]
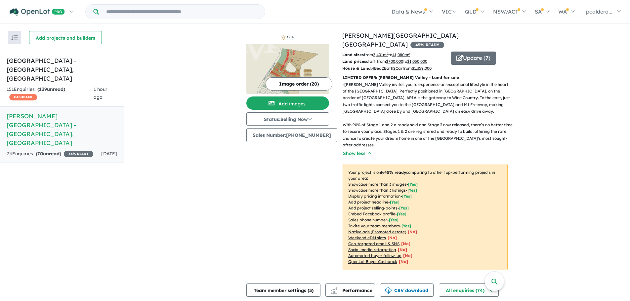
click at [300, 66] on img at bounding box center [287, 69] width 83 height 50
click at [461, 52] on button "Update ( 7 )" at bounding box center [473, 58] width 45 height 13
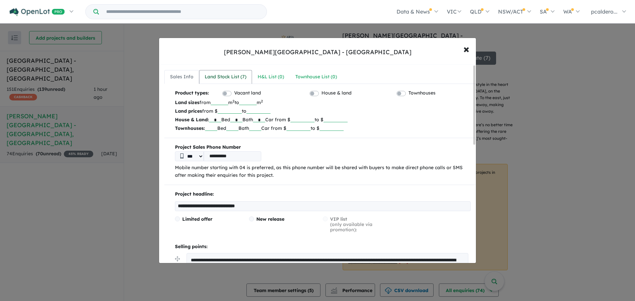
click at [232, 75] on div "Land Stock List ( 7 )" at bounding box center [226, 77] width 42 height 8
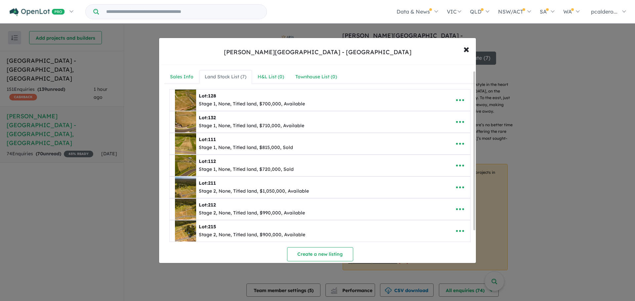
scroll to position [48, 0]
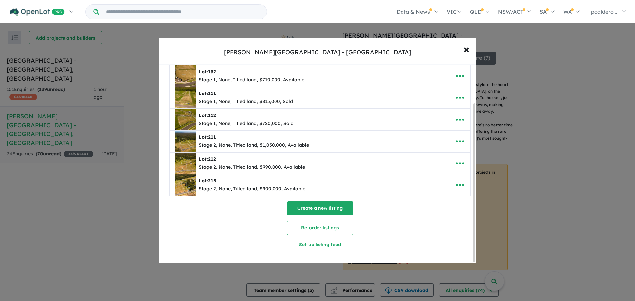
click at [330, 206] on button "Create a new listing" at bounding box center [320, 208] width 66 height 14
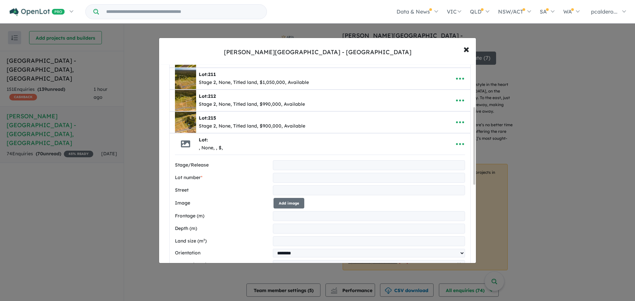
scroll to position [142, 0]
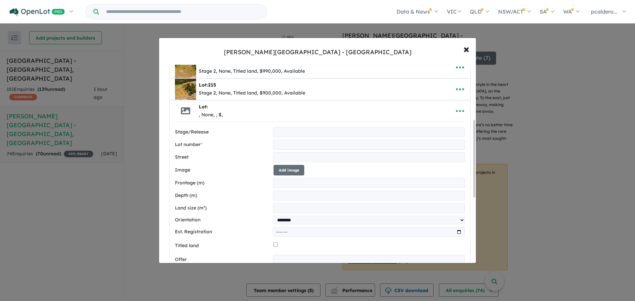
click at [209, 134] on label "Stage/Release" at bounding box center [222, 132] width 95 height 8
click at [211, 131] on label "Stage/Release" at bounding box center [222, 132] width 95 height 8
click at [202, 145] on label "Lot number *" at bounding box center [222, 145] width 95 height 8
click at [200, 135] on label "Stage/Release" at bounding box center [222, 132] width 95 height 8
click at [236, 129] on label "Stage/Release" at bounding box center [222, 132] width 95 height 8
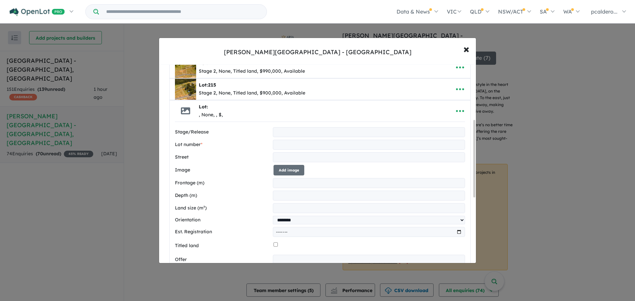
click at [256, 131] on label "Stage/Release" at bounding box center [222, 132] width 95 height 8
click at [259, 120] on div "Lot: , None, , $," at bounding box center [310, 111] width 270 height 21
click at [236, 127] on div "Stage/Release" at bounding box center [320, 132] width 290 height 10
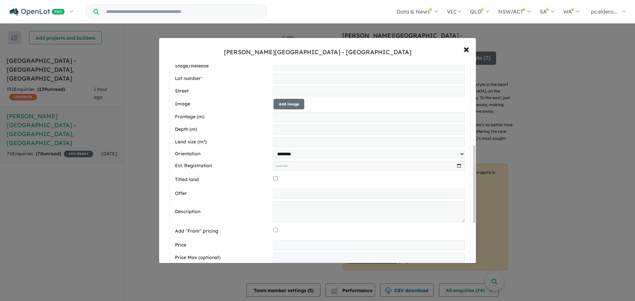
scroll to position [109, 0]
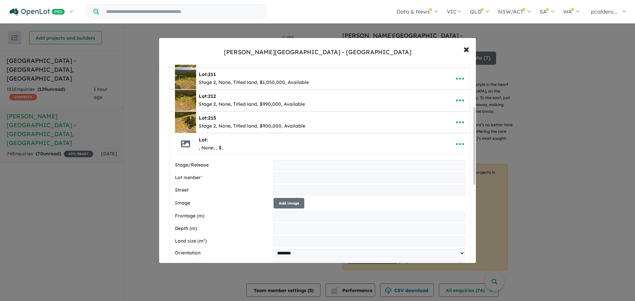
drag, startPoint x: 219, startPoint y: 164, endPoint x: 200, endPoint y: 175, distance: 22.1
click at [218, 164] on label "Stage/Release" at bounding box center [222, 165] width 95 height 8
click at [201, 164] on label "Stage/Release" at bounding box center [222, 165] width 95 height 8
click at [210, 166] on label "Stage/Release" at bounding box center [222, 165] width 95 height 8
drag, startPoint x: 212, startPoint y: 166, endPoint x: 217, endPoint y: 165, distance: 5.3
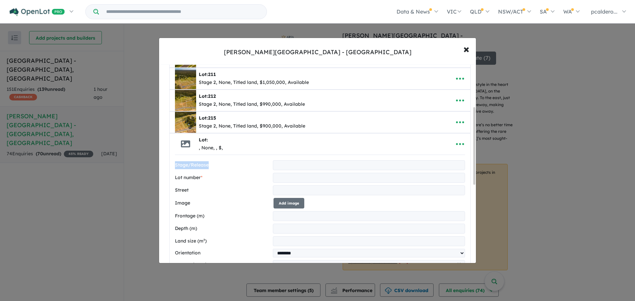
click at [212, 166] on label "Stage/Release" at bounding box center [222, 165] width 95 height 8
click at [218, 165] on label "Stage/Release" at bounding box center [222, 165] width 95 height 8
click at [230, 166] on label "Stage/Release" at bounding box center [222, 165] width 95 height 8
click at [239, 166] on label "Stage/Release" at bounding box center [222, 165] width 95 height 8
drag, startPoint x: 243, startPoint y: 164, endPoint x: 256, endPoint y: 165, distance: 13.3
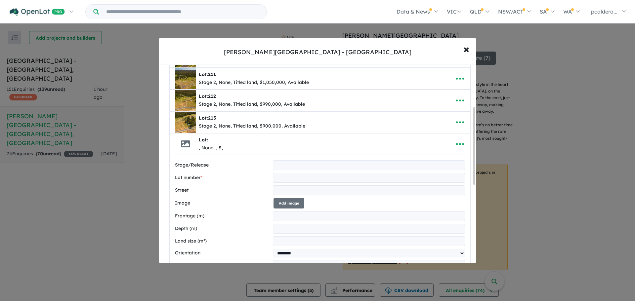
click at [244, 164] on label "Stage/Release" at bounding box center [222, 165] width 95 height 8
click at [256, 166] on label "Stage/Release" at bounding box center [222, 165] width 95 height 8
drag, startPoint x: 235, startPoint y: 159, endPoint x: 247, endPoint y: 172, distance: 17.5
click at [235, 160] on div "**********" at bounding box center [320, 273] width 301 height 236
drag, startPoint x: 247, startPoint y: 172, endPoint x: 224, endPoint y: 175, distance: 23.4
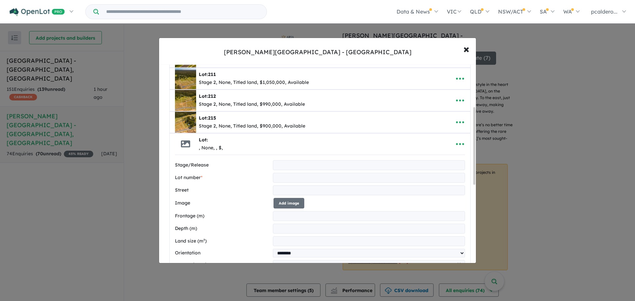
click at [245, 172] on div "**********" at bounding box center [320, 275] width 290 height 230
drag, startPoint x: 204, startPoint y: 175, endPoint x: 210, endPoint y: 177, distance: 5.9
click at [205, 175] on label "Lot number *" at bounding box center [222, 178] width 95 height 8
click at [258, 187] on label "Street" at bounding box center [222, 191] width 95 height 8
click at [285, 165] on input "text" at bounding box center [369, 165] width 192 height 10
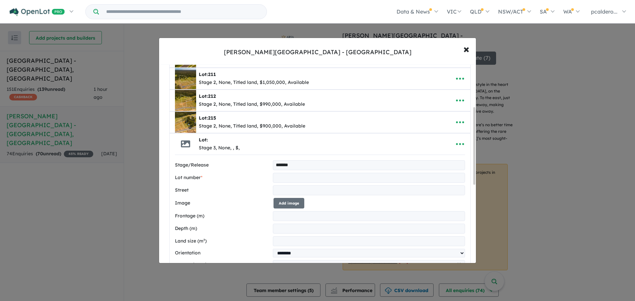
type input "*******"
click at [293, 177] on input "text" at bounding box center [369, 178] width 192 height 10
click at [289, 174] on input "text" at bounding box center [369, 178] width 192 height 10
type input "***"
click at [283, 188] on input "text" at bounding box center [369, 191] width 192 height 10
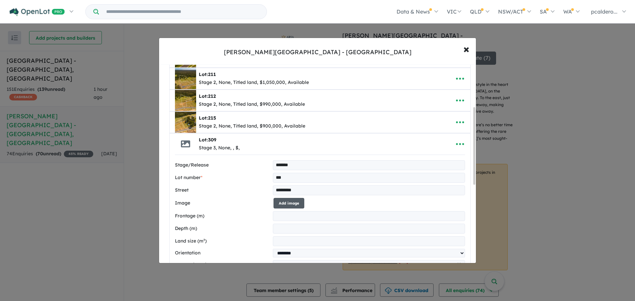
type input "**********"
click at [293, 203] on button "Add image" at bounding box center [289, 203] width 31 height 11
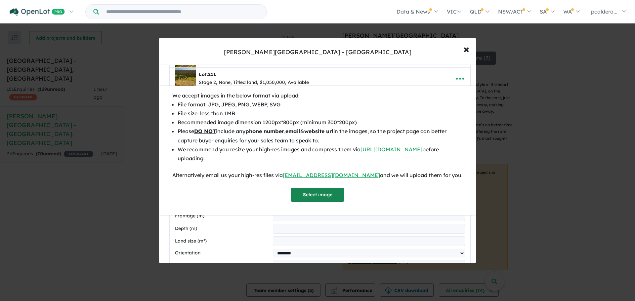
click at [317, 191] on button "Select image" at bounding box center [317, 195] width 53 height 14
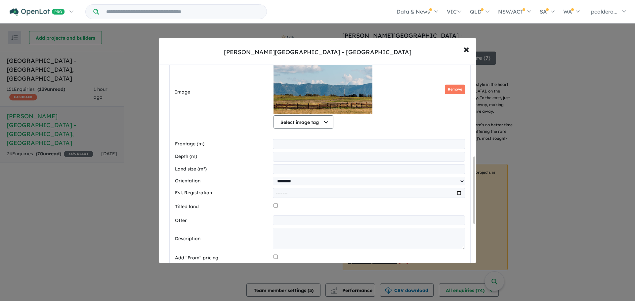
scroll to position [274, 0]
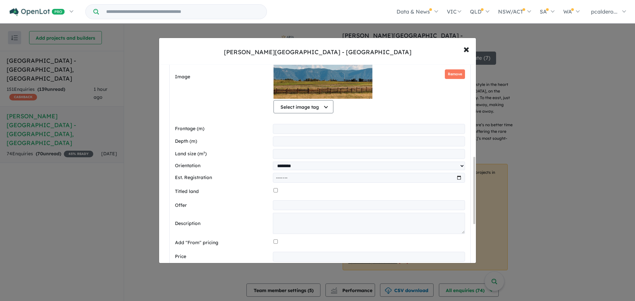
click at [288, 129] on input "number" at bounding box center [369, 129] width 192 height 10
type input "**"
click at [283, 151] on input "number" at bounding box center [369, 154] width 192 height 10
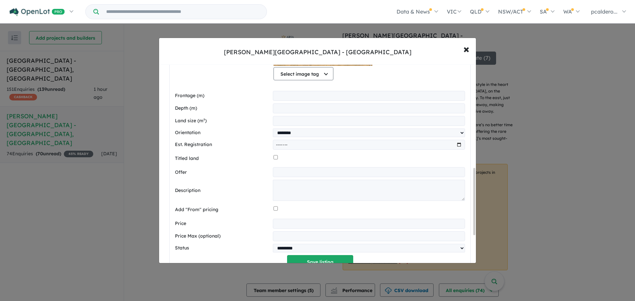
type input "****"
click at [275, 189] on textarea at bounding box center [369, 190] width 192 height 21
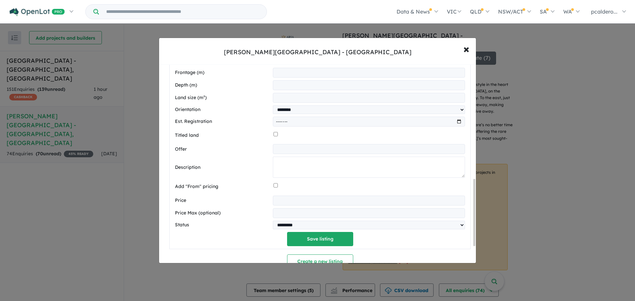
scroll to position [340, 0]
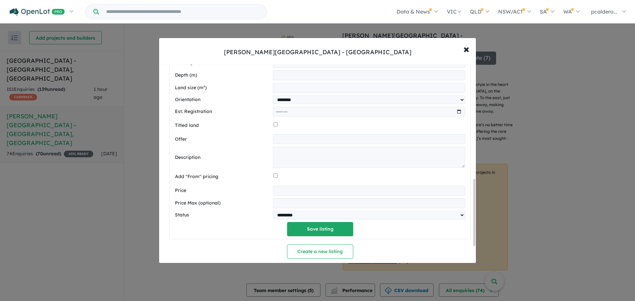
click at [278, 190] on input "number" at bounding box center [369, 191] width 192 height 10
type input "******"
click at [302, 217] on select "********* ******** **** ******" at bounding box center [369, 215] width 192 height 9
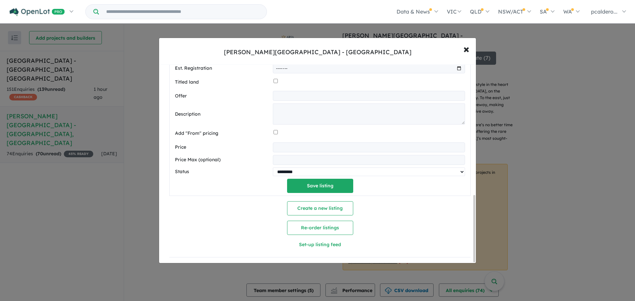
scroll to position [323, 0]
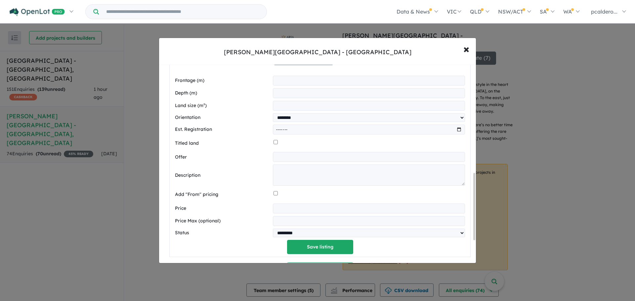
click at [282, 130] on input "month" at bounding box center [369, 130] width 192 height 10
click at [456, 131] on input "month" at bounding box center [369, 130] width 192 height 10
type input "*******"
click at [317, 249] on button "Save listing" at bounding box center [320, 247] width 66 height 14
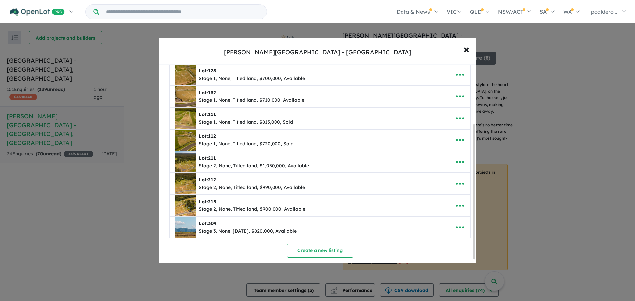
scroll to position [90, 0]
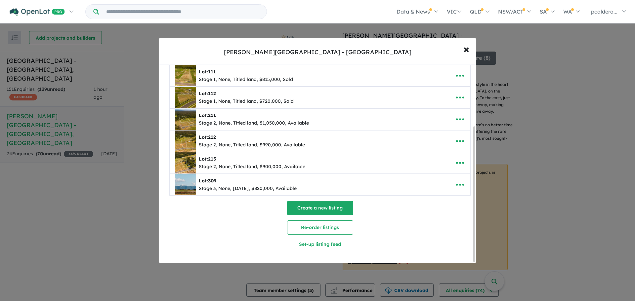
click at [319, 205] on button "Create a new listing" at bounding box center [320, 208] width 66 height 14
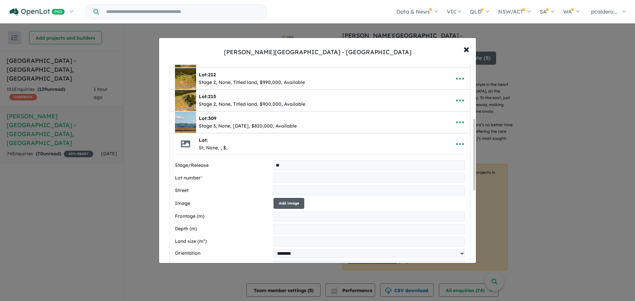
type input "*******"
click at [292, 180] on input "text" at bounding box center [369, 178] width 192 height 10
type input "***"
click at [282, 186] on input "text" at bounding box center [369, 191] width 192 height 10
type input "**********"
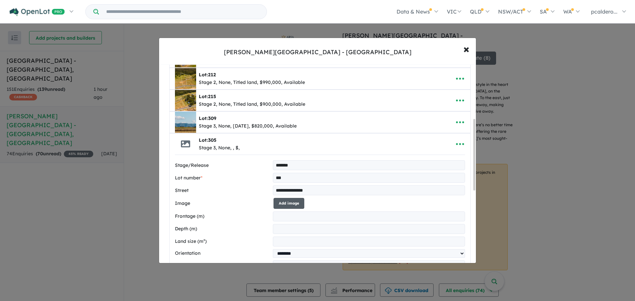
click at [287, 202] on button "Add image" at bounding box center [289, 203] width 31 height 11
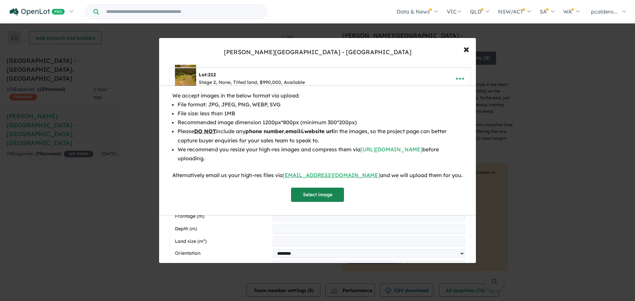
click at [318, 194] on button "Select image" at bounding box center [317, 195] width 53 height 14
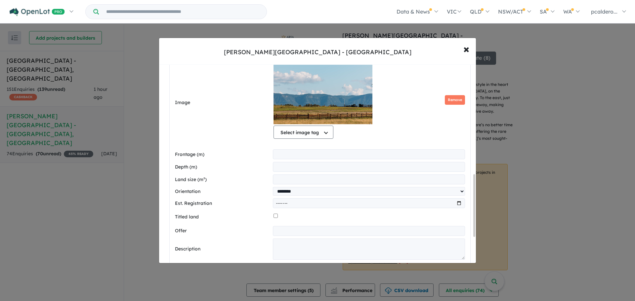
scroll to position [349, 0]
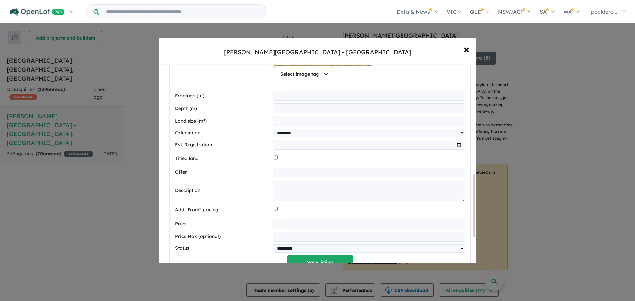
click at [275, 91] on input "number" at bounding box center [369, 96] width 192 height 10
type input "**"
click at [279, 116] on div "**********" at bounding box center [320, 116] width 290 height 308
click at [279, 119] on input "number" at bounding box center [369, 121] width 192 height 10
type input "****"
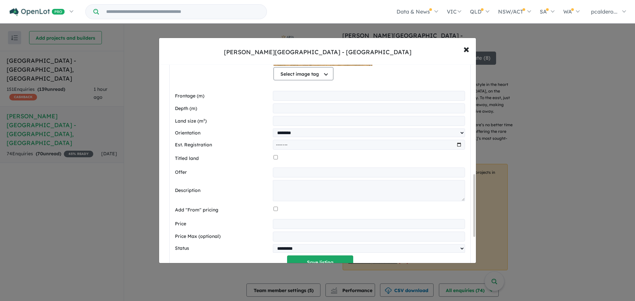
click at [287, 144] on input "month" at bounding box center [369, 145] width 192 height 10
click at [458, 146] on input "month" at bounding box center [369, 145] width 192 height 10
type input "*******"
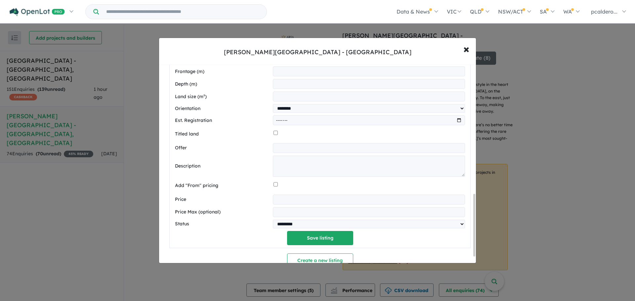
scroll to position [416, 0]
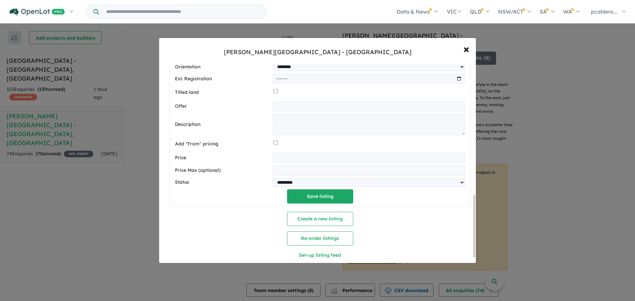
click at [285, 158] on input "number" at bounding box center [369, 158] width 192 height 10
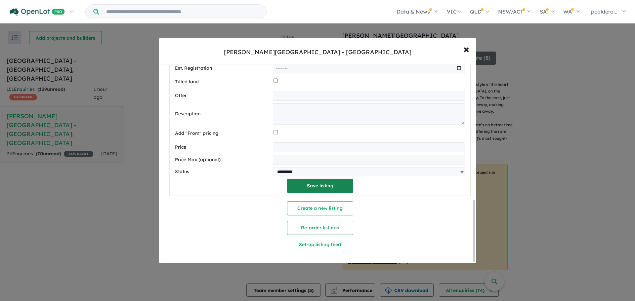
type input "******"
click at [321, 184] on button "Save listing" at bounding box center [320, 186] width 66 height 14
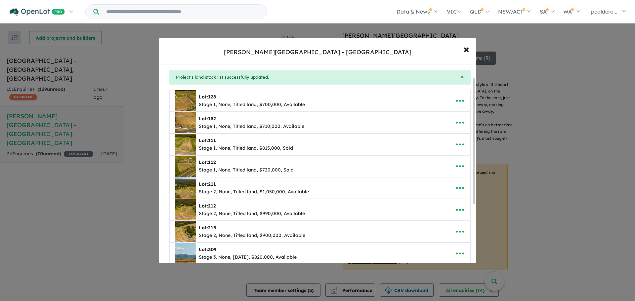
scroll to position [0, 0]
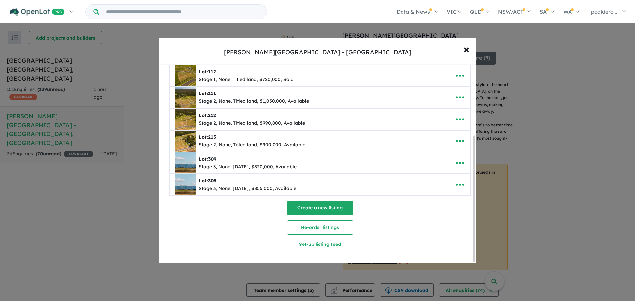
click at [318, 207] on button "Create a new listing" at bounding box center [320, 208] width 66 height 14
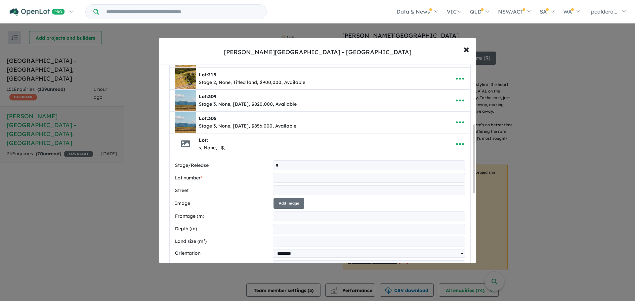
type input "*******"
click at [289, 177] on input "text" at bounding box center [369, 178] width 192 height 10
type input "***"
click at [291, 191] on input "text" at bounding box center [369, 191] width 192 height 10
type input "**********"
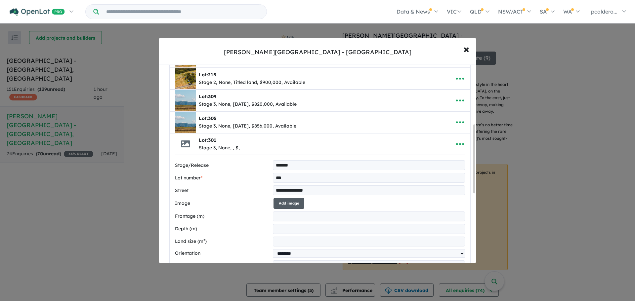
click at [293, 206] on button "Add image" at bounding box center [289, 203] width 31 height 11
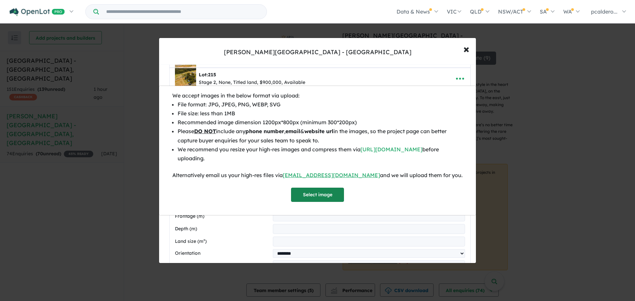
click at [323, 193] on button "Select image" at bounding box center [317, 195] width 53 height 14
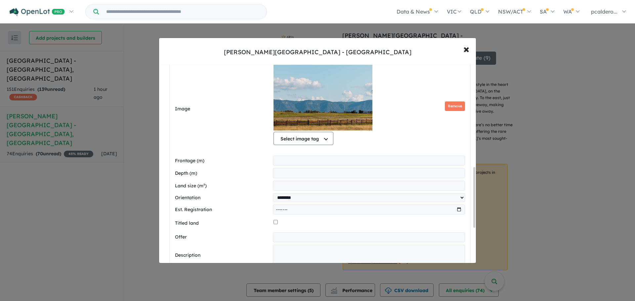
scroll to position [338, 0]
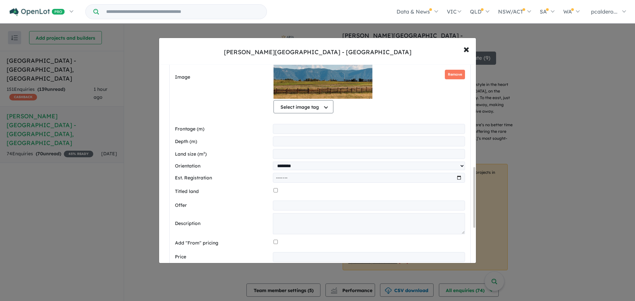
click at [289, 127] on input "number" at bounding box center [369, 129] width 192 height 10
type input "****"
click at [292, 140] on input "number" at bounding box center [369, 142] width 192 height 10
click at [293, 155] on input "number" at bounding box center [369, 154] width 192 height 10
type input "****"
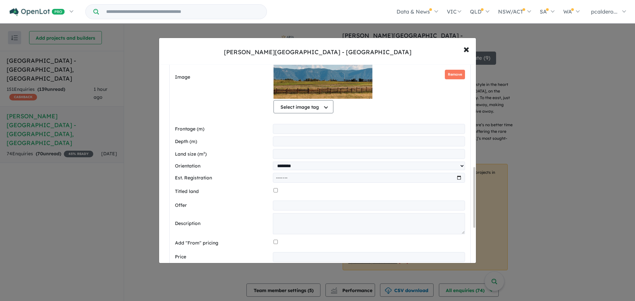
click at [457, 180] on input "month" at bounding box center [369, 178] width 192 height 10
type input "*******"
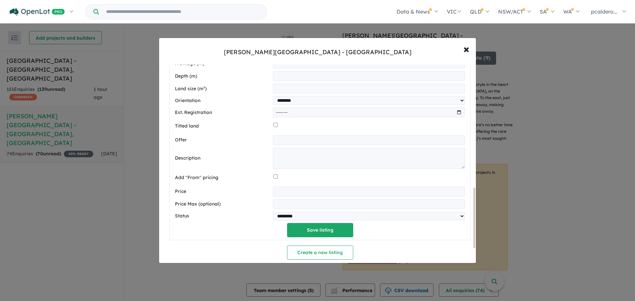
scroll to position [437, 0]
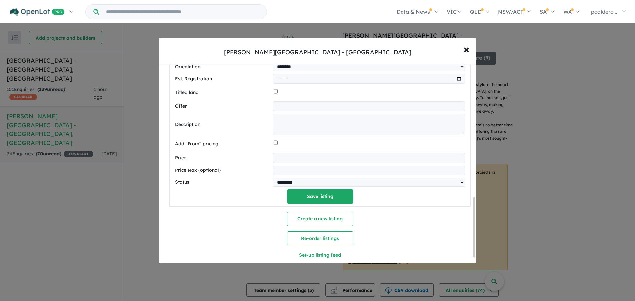
click at [287, 159] on input "number" at bounding box center [369, 158] width 192 height 10
type input "******"
click at [303, 197] on button "Save listing" at bounding box center [320, 197] width 66 height 14
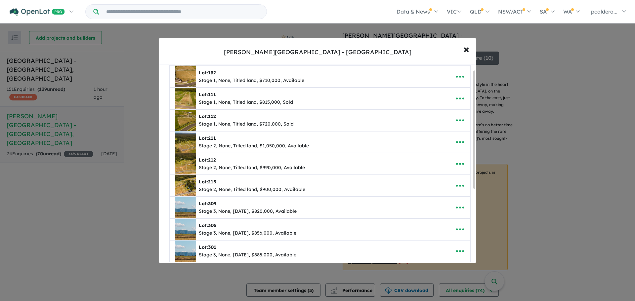
scroll to position [0, 0]
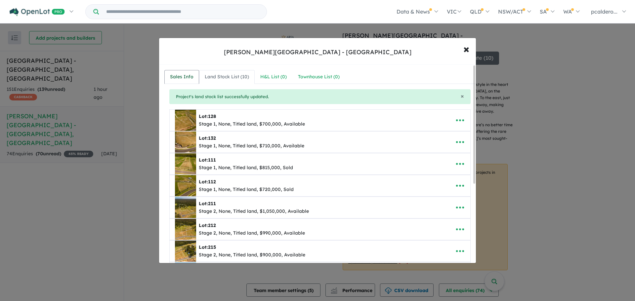
click at [180, 79] on div "Sales Info" at bounding box center [181, 77] width 23 height 8
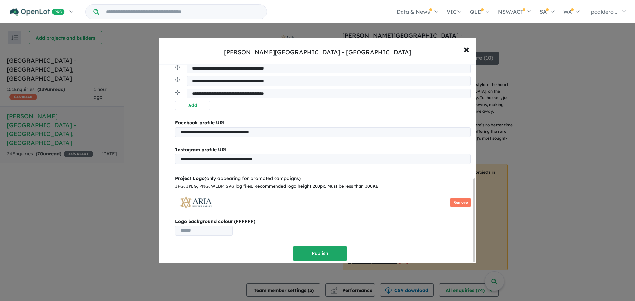
scroll to position [271, 0]
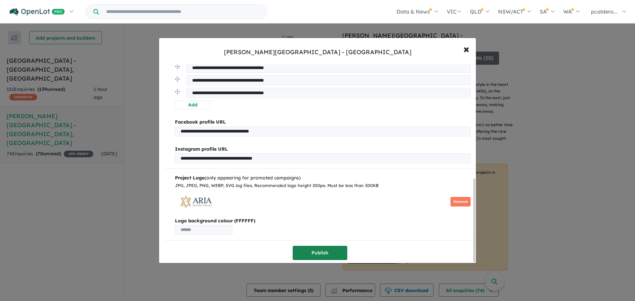
click at [325, 248] on button "Publish" at bounding box center [320, 253] width 55 height 14
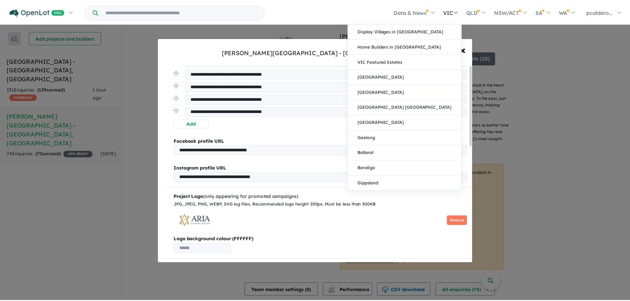
scroll to position [0, 0]
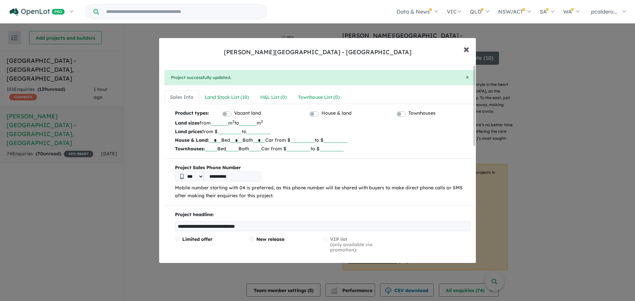
click at [464, 48] on span "×" at bounding box center [467, 49] width 6 height 14
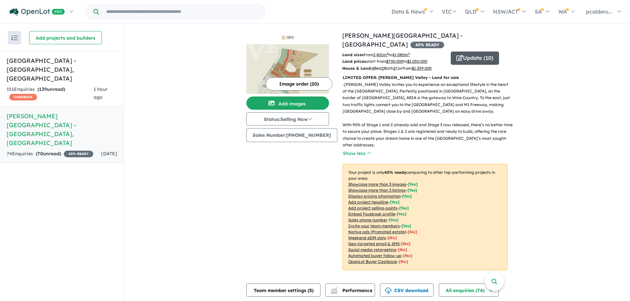
click at [473, 52] on button "Update ( 10 )" at bounding box center [475, 58] width 48 height 13
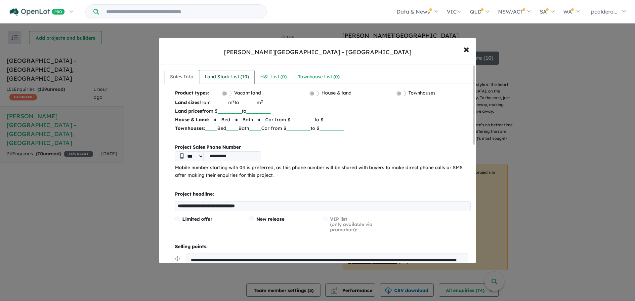
click at [224, 74] on div "Land Stock List ( 10 )" at bounding box center [227, 77] width 44 height 8
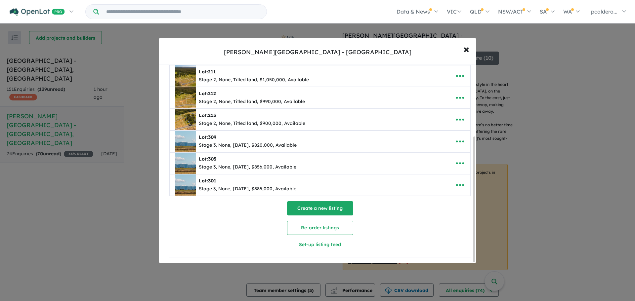
click at [335, 206] on button "Create a new listing" at bounding box center [320, 208] width 66 height 14
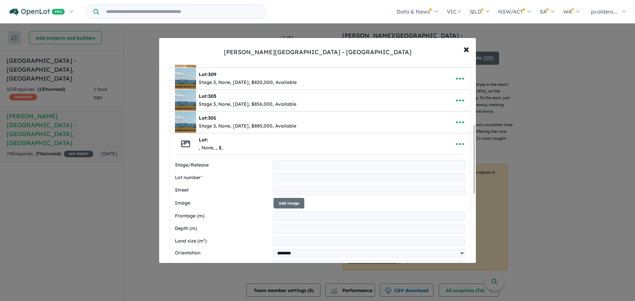
click at [279, 163] on input "text" at bounding box center [369, 165] width 192 height 10
type input "*******"
click at [277, 178] on input "text" at bounding box center [369, 178] width 192 height 10
type input "***"
click at [288, 187] on input "text" at bounding box center [369, 191] width 192 height 10
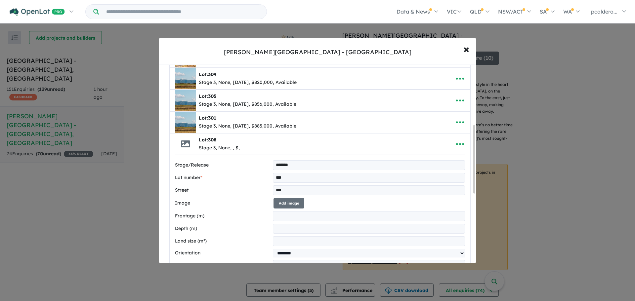
type input "**********"
click at [281, 217] on input "number" at bounding box center [369, 216] width 192 height 10
type input "**"
click at [277, 237] on input "number" at bounding box center [369, 242] width 192 height 10
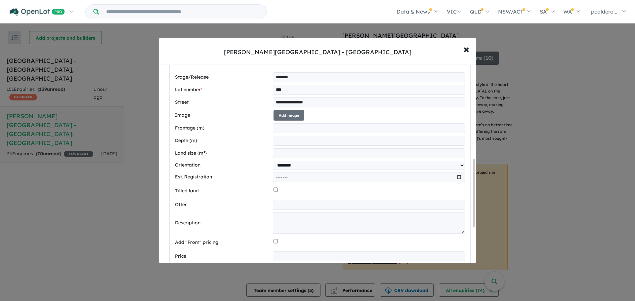
scroll to position [274, 0]
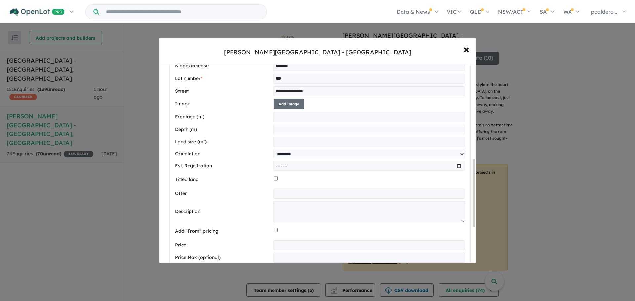
type input "****"
click at [458, 166] on input "month" at bounding box center [369, 166] width 192 height 10
type input "*******"
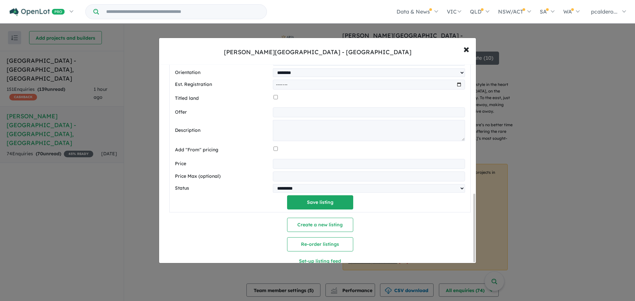
scroll to position [343, 0]
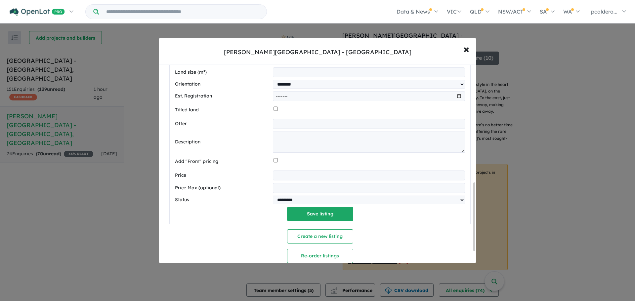
click at [283, 179] on input "number" at bounding box center [369, 176] width 192 height 10
type input "******"
click at [336, 218] on button "Save listing" at bounding box center [320, 214] width 66 height 14
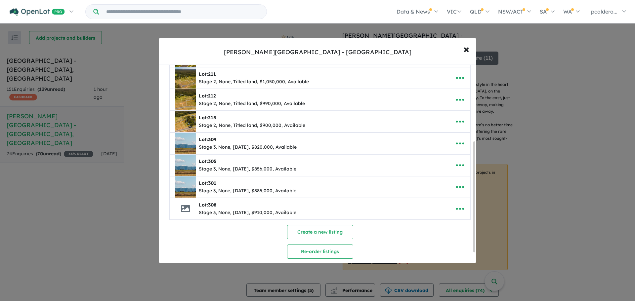
scroll to position [156, 0]
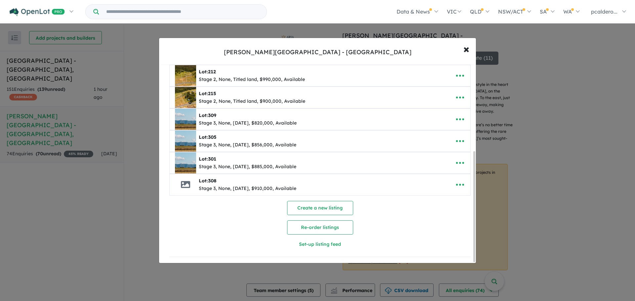
click at [266, 186] on div "Stage 3, None, [DATE], $910,000, Available" at bounding box center [248, 189] width 98 height 8
click at [458, 180] on icon "button" at bounding box center [460, 185] width 10 height 10
click at [437, 202] on link "Edit" at bounding box center [445, 201] width 49 height 15
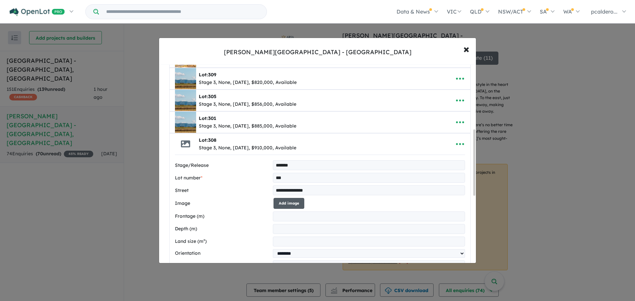
click at [282, 205] on button "Add image" at bounding box center [289, 203] width 31 height 11
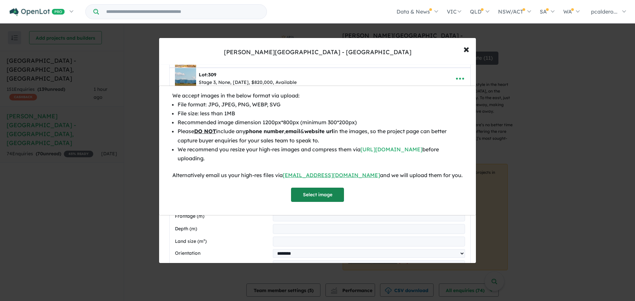
click at [331, 196] on button "Select image" at bounding box center [317, 195] width 53 height 14
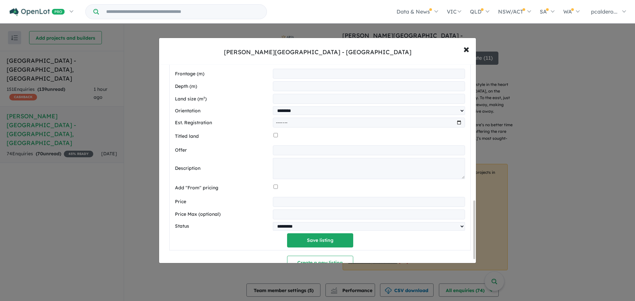
scroll to position [475, 0]
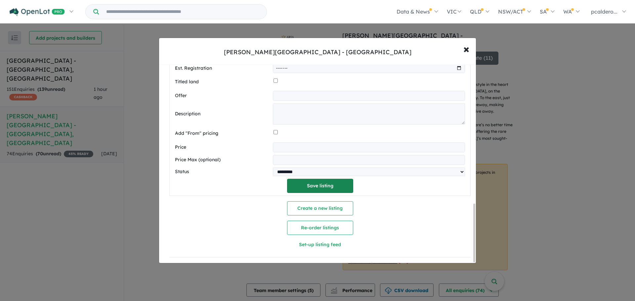
click at [318, 183] on button "Save listing" at bounding box center [320, 186] width 66 height 14
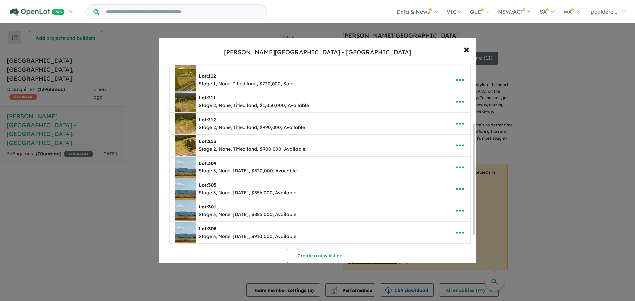
scroll to position [156, 0]
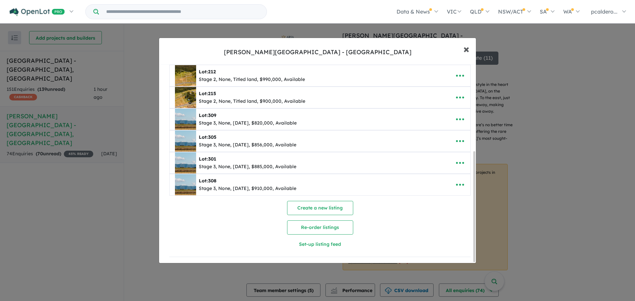
click at [467, 50] on span "×" at bounding box center [467, 49] width 6 height 14
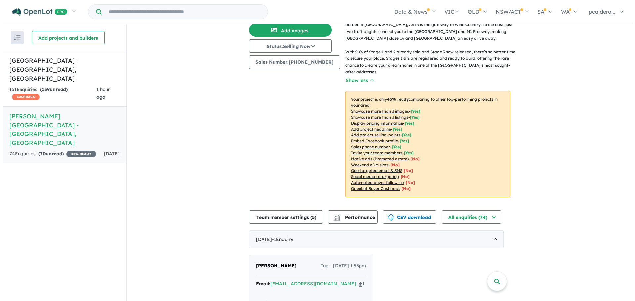
scroll to position [0, 0]
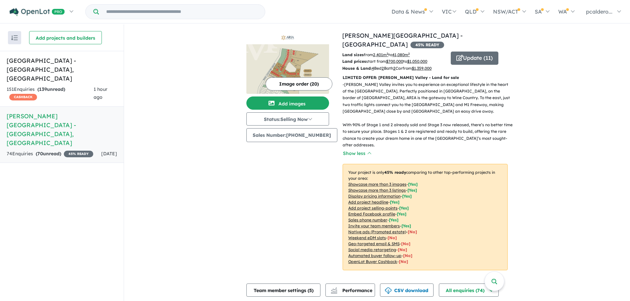
click at [307, 69] on img at bounding box center [287, 69] width 83 height 50
click at [299, 102] on button "Add images" at bounding box center [287, 103] width 83 height 13
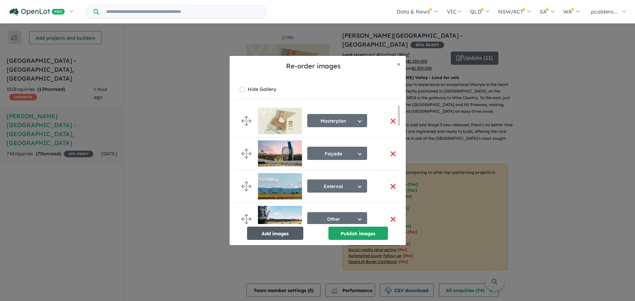
click at [286, 234] on button "Add images" at bounding box center [275, 233] width 56 height 13
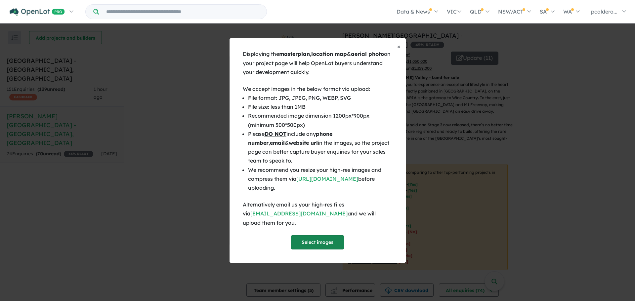
click at [331, 240] on button "Select images" at bounding box center [317, 243] width 53 height 14
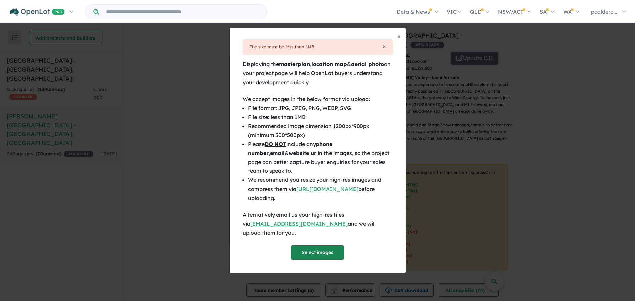
click at [323, 246] on button "Select images" at bounding box center [317, 253] width 53 height 14
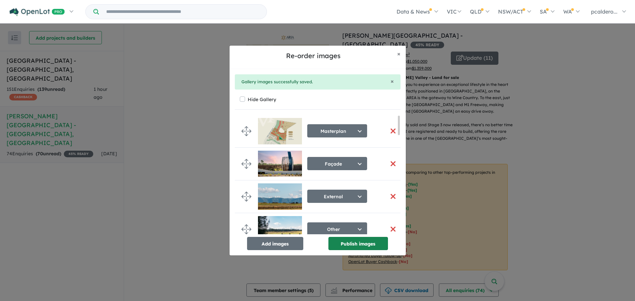
click at [359, 243] on button "Publish images" at bounding box center [359, 243] width 60 height 13
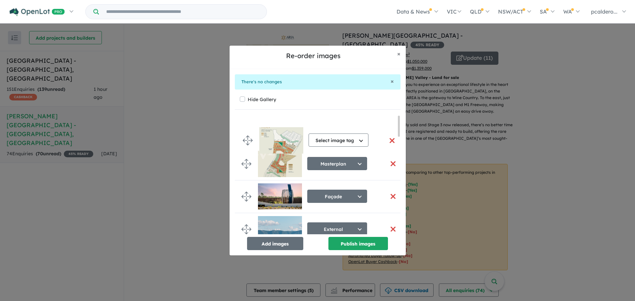
drag, startPoint x: 245, startPoint y: 220, endPoint x: 246, endPoint y: 140, distance: 80.1
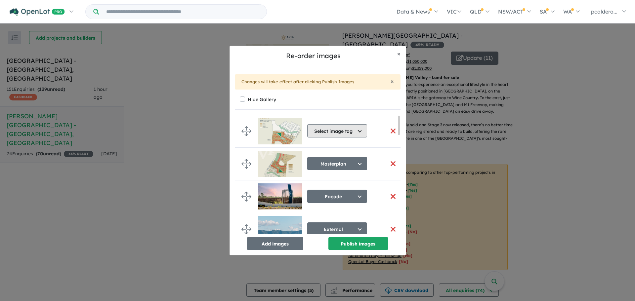
click at [360, 129] on button "Select image tag" at bounding box center [337, 130] width 60 height 13
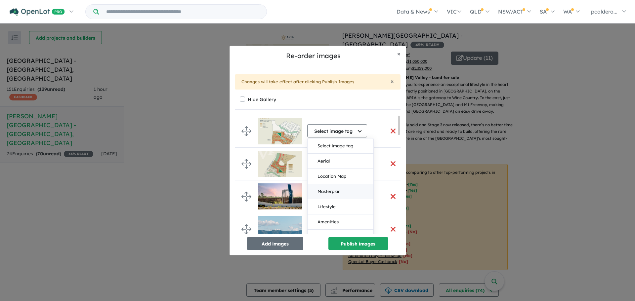
click at [335, 192] on button "Masterplan" at bounding box center [341, 191] width 66 height 15
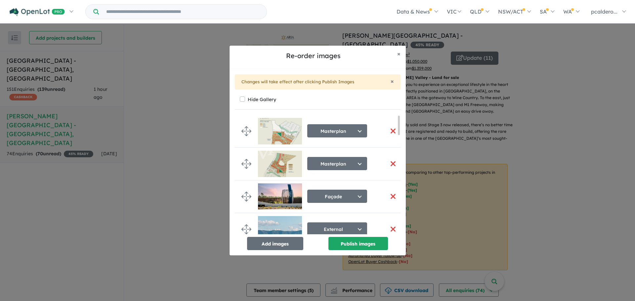
click at [390, 164] on button "button" at bounding box center [393, 164] width 14 height 14
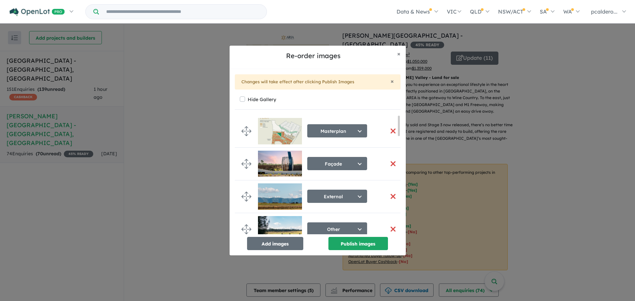
click at [283, 134] on img at bounding box center [280, 131] width 44 height 26
click at [352, 243] on button "Publish images" at bounding box center [359, 243] width 60 height 13
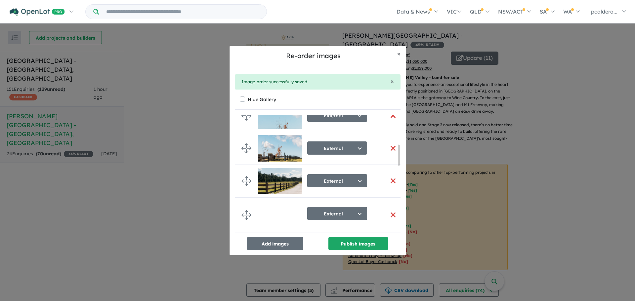
scroll to position [331, 0]
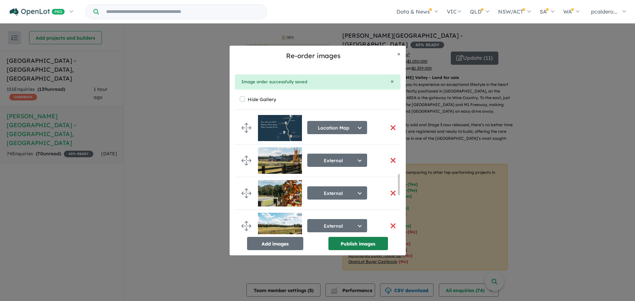
click at [350, 241] on button "Publish images" at bounding box center [359, 243] width 60 height 13
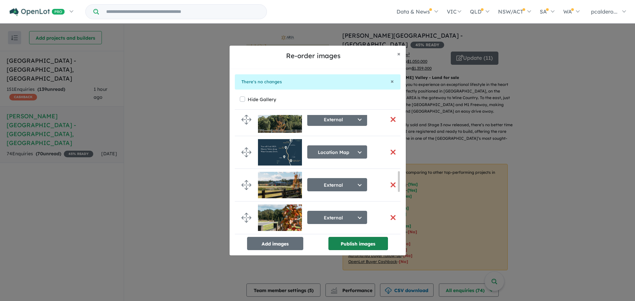
scroll to position [330, 0]
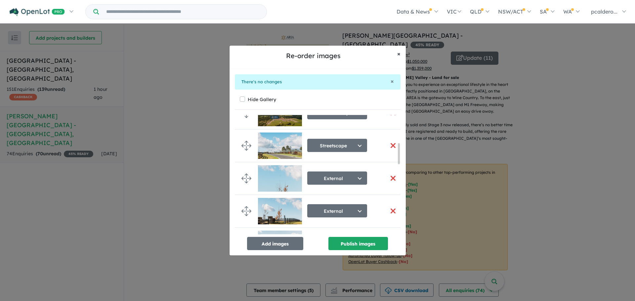
click at [398, 52] on span "×" at bounding box center [398, 54] width 3 height 8
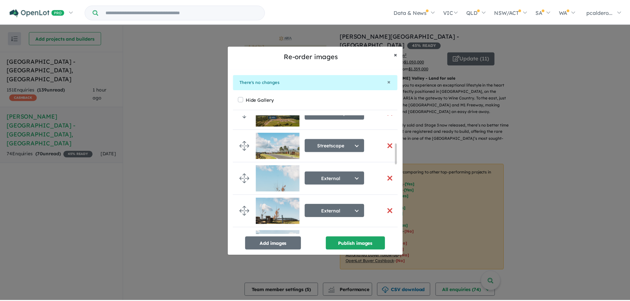
scroll to position [159, 0]
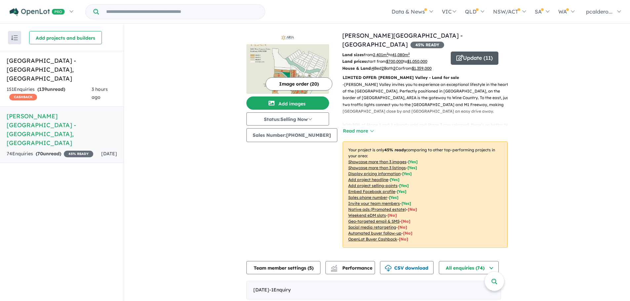
click at [463, 52] on button "Update ( 11 )" at bounding box center [475, 58] width 48 height 13
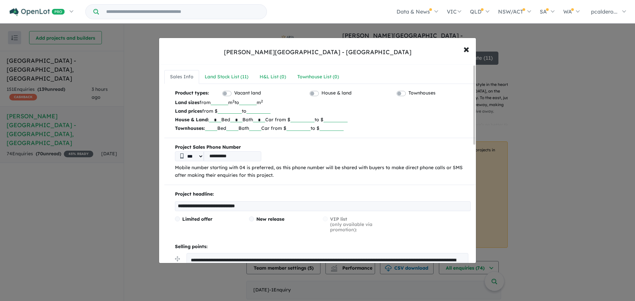
click at [315, 119] on input "*******" at bounding box center [302, 119] width 24 height 7
click at [306, 119] on input "*******" at bounding box center [302, 119] width 24 height 7
click at [465, 49] on span "×" at bounding box center [467, 49] width 6 height 14
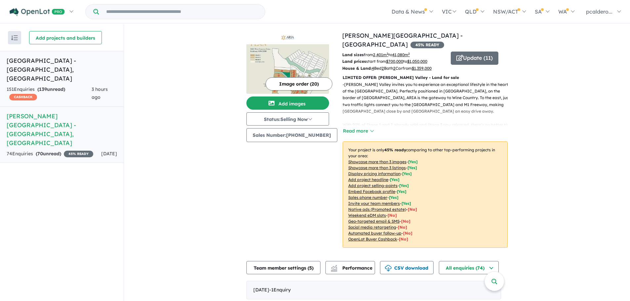
click at [34, 86] on div "151 Enquir ies ( 139 unread) CASHBACK" at bounding box center [49, 94] width 85 height 16
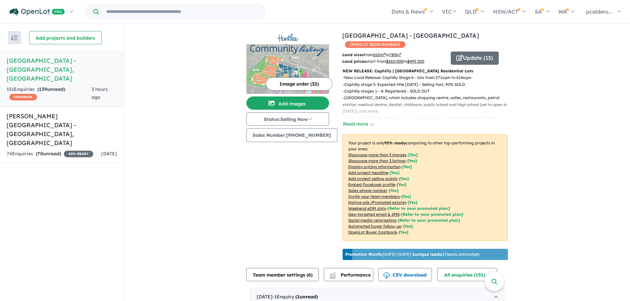
click at [67, 72] on h5 "[GEOGRAPHIC_DATA] - [GEOGRAPHIC_DATA] , [GEOGRAPHIC_DATA]" at bounding box center [62, 69] width 111 height 27
click at [66, 74] on link "Huntlee Estate - North Rothbury , NSW 151 Enquir ies ( 139 unread) CASHBACK 3 h…" at bounding box center [62, 79] width 124 height 56
